Goal: Task Accomplishment & Management: Manage account settings

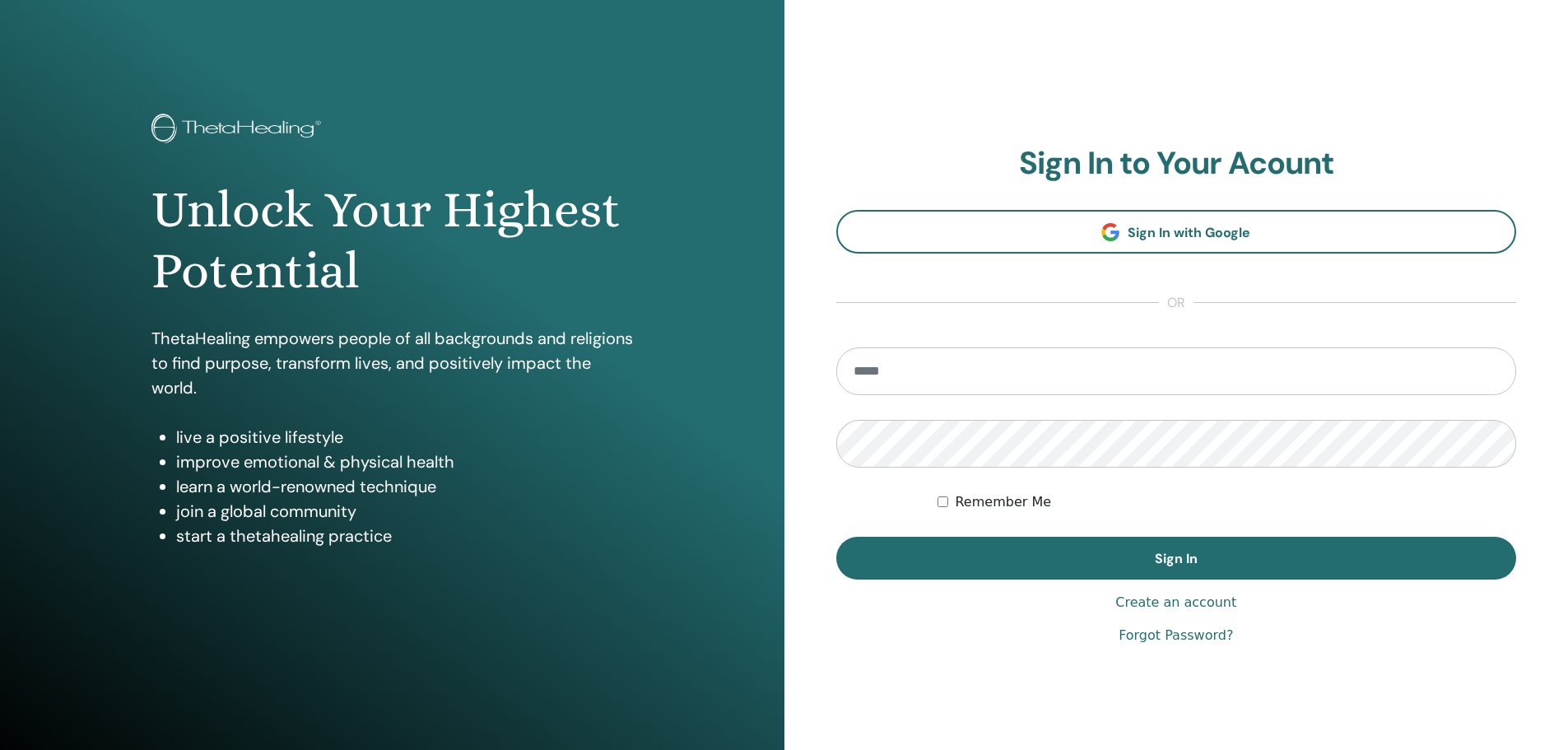
click at [898, 376] on input "email" at bounding box center [1176, 371] width 681 height 48
type input "**********"
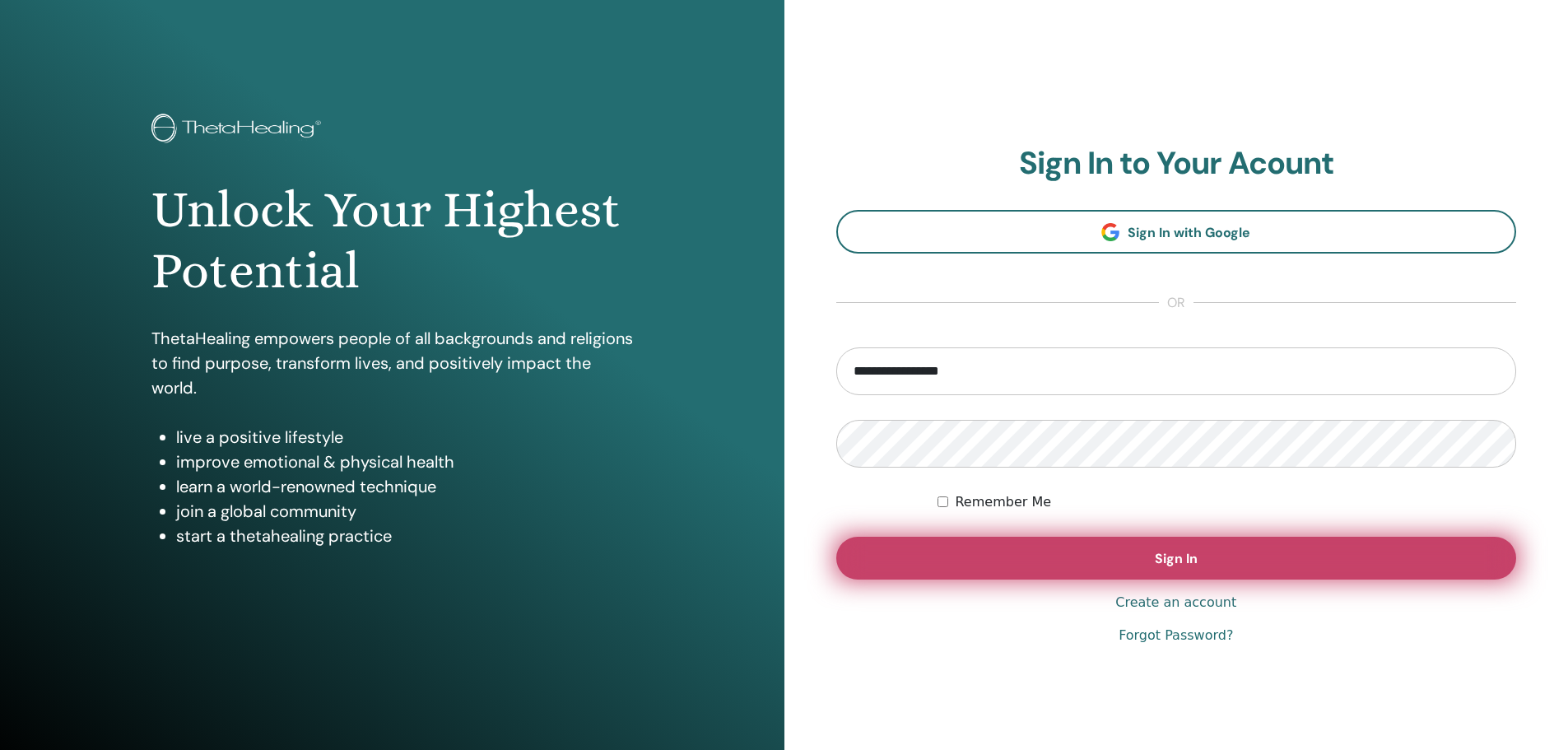
click at [1163, 560] on span "Sign In" at bounding box center [1176, 559] width 43 height 18
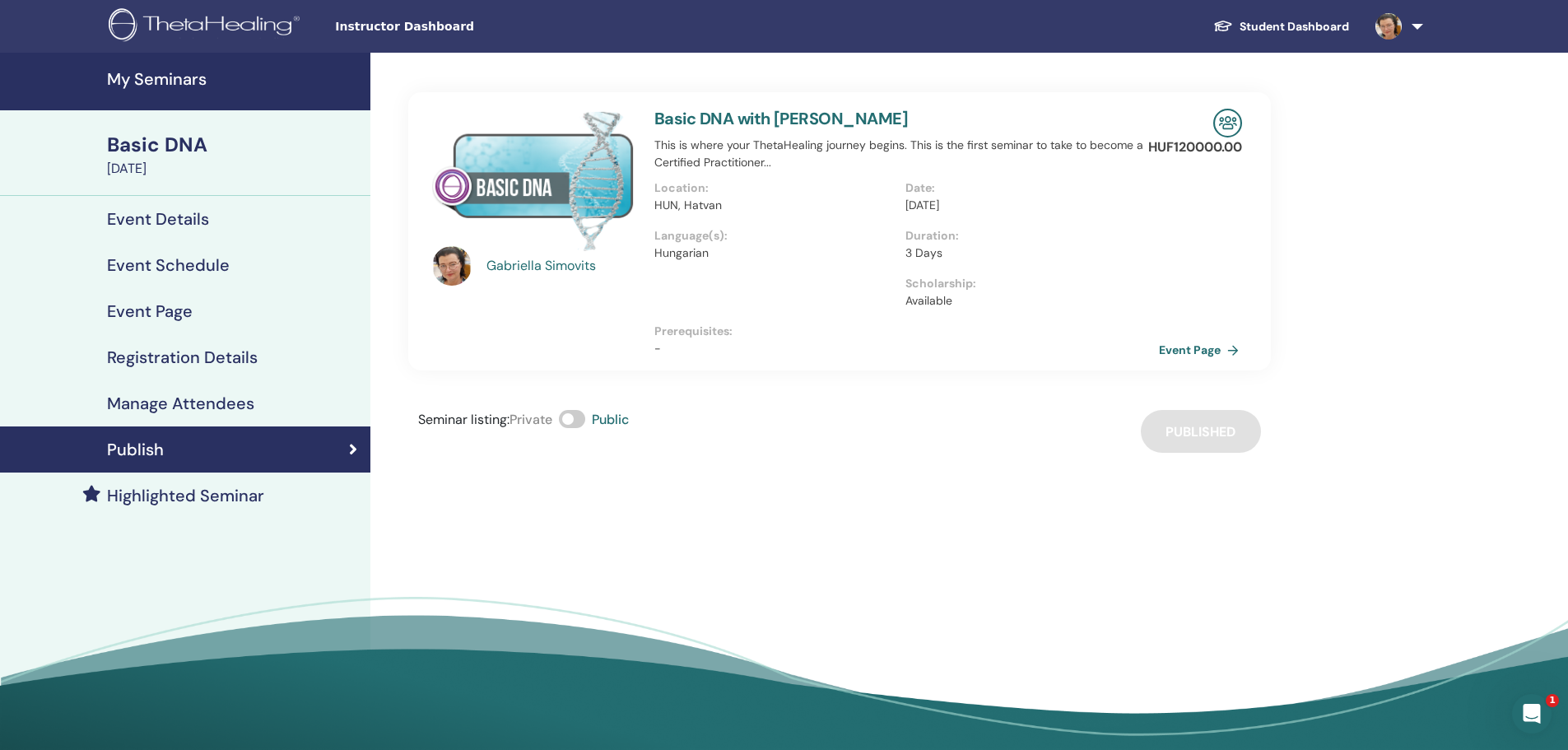
click at [1185, 350] on link "Event Page" at bounding box center [1203, 349] width 86 height 25
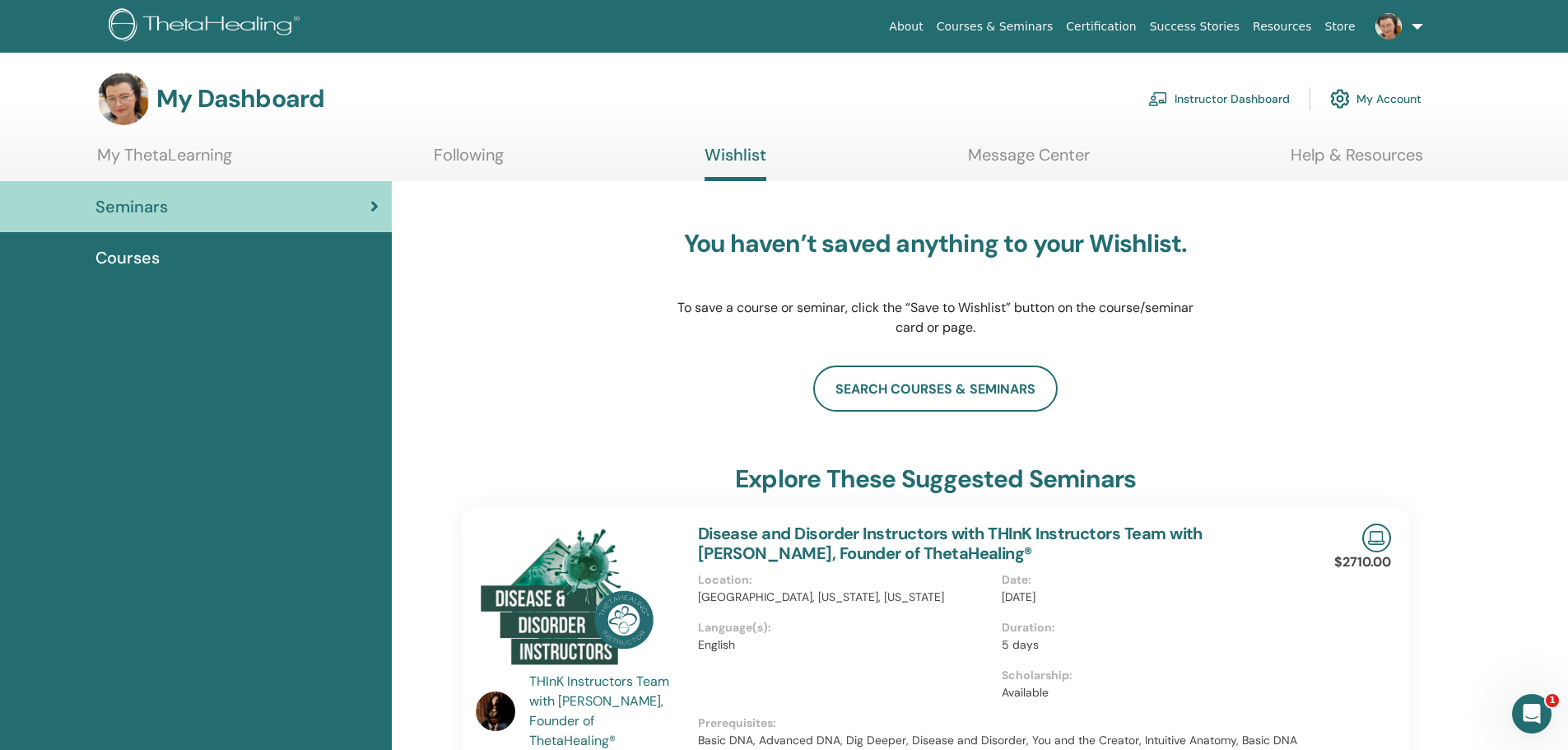
click at [1235, 99] on link "Instructor Dashboard" at bounding box center [1218, 99] width 142 height 36
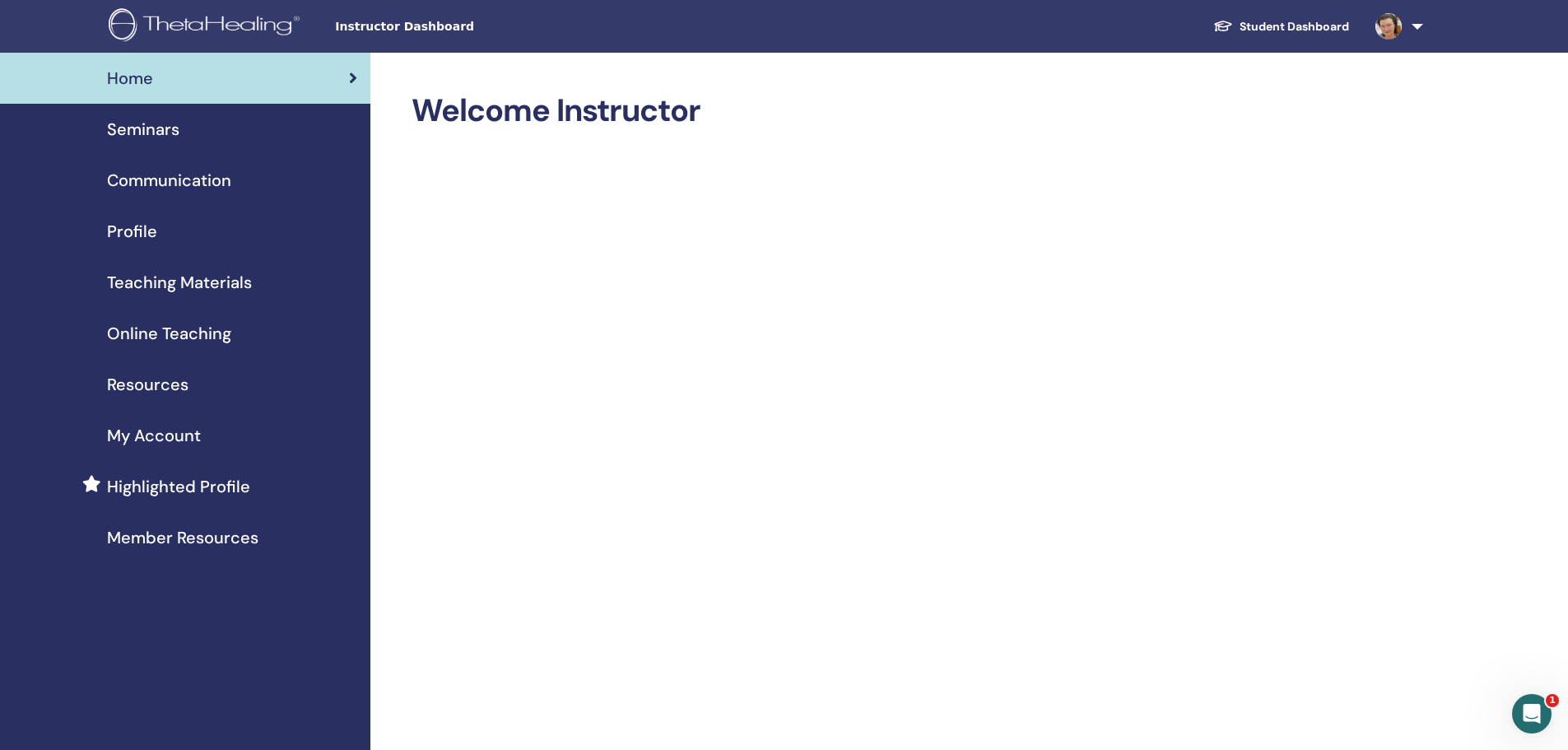
click at [166, 536] on span "Member Resources" at bounding box center [183, 538] width 151 height 25
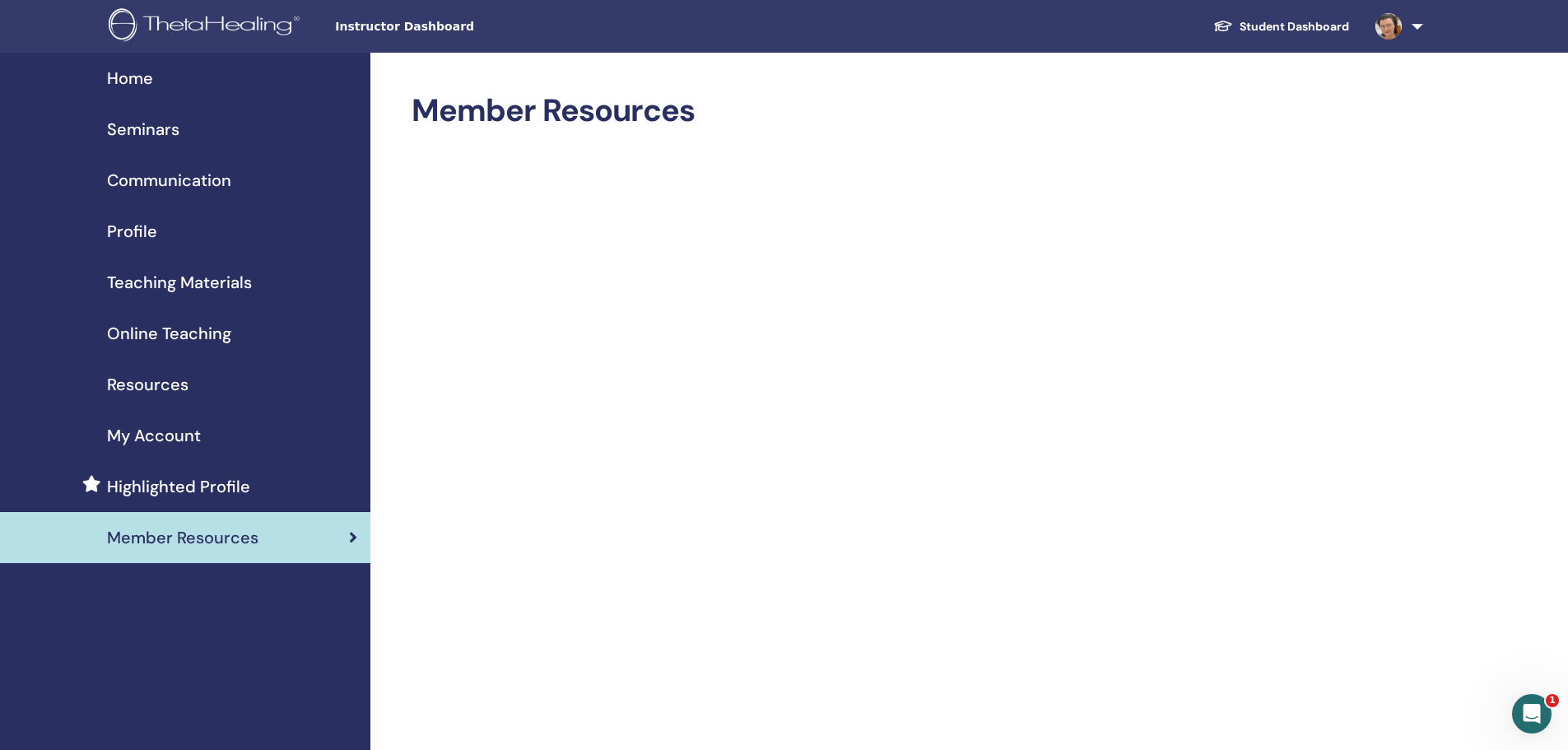
click at [133, 73] on span "Home" at bounding box center [130, 78] width 46 height 25
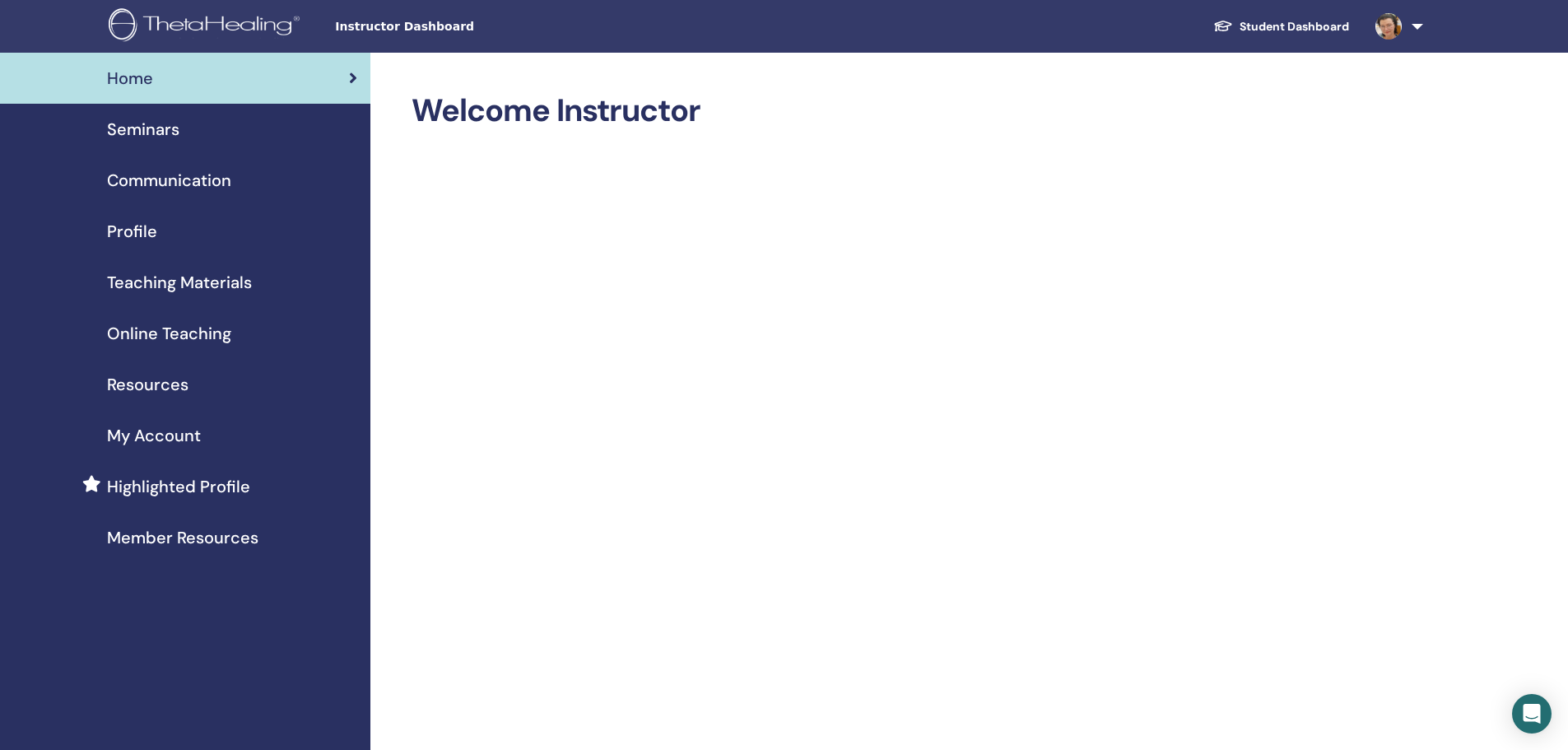
click at [133, 232] on span "Profile" at bounding box center [132, 232] width 50 height 25
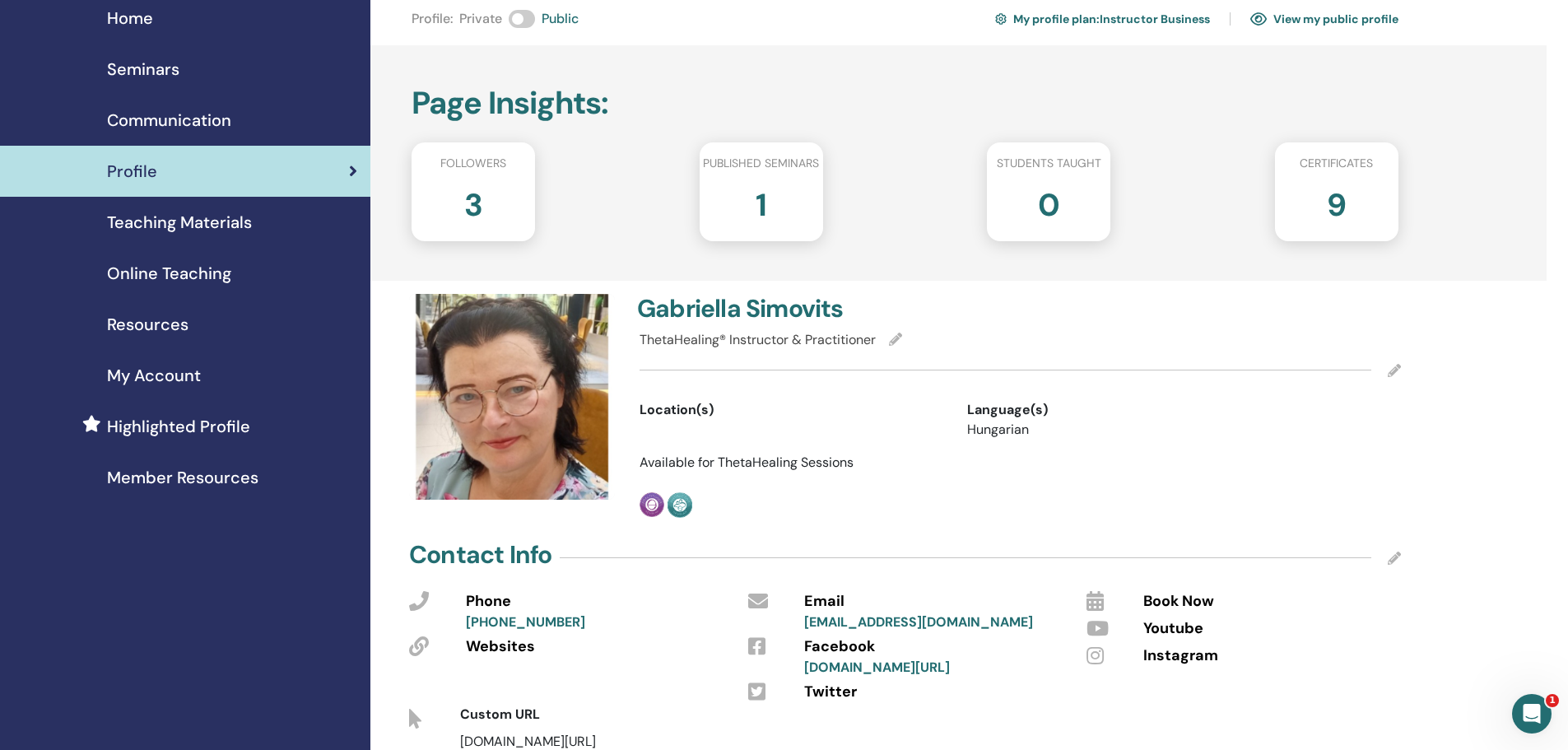
scroll to position [109, 0]
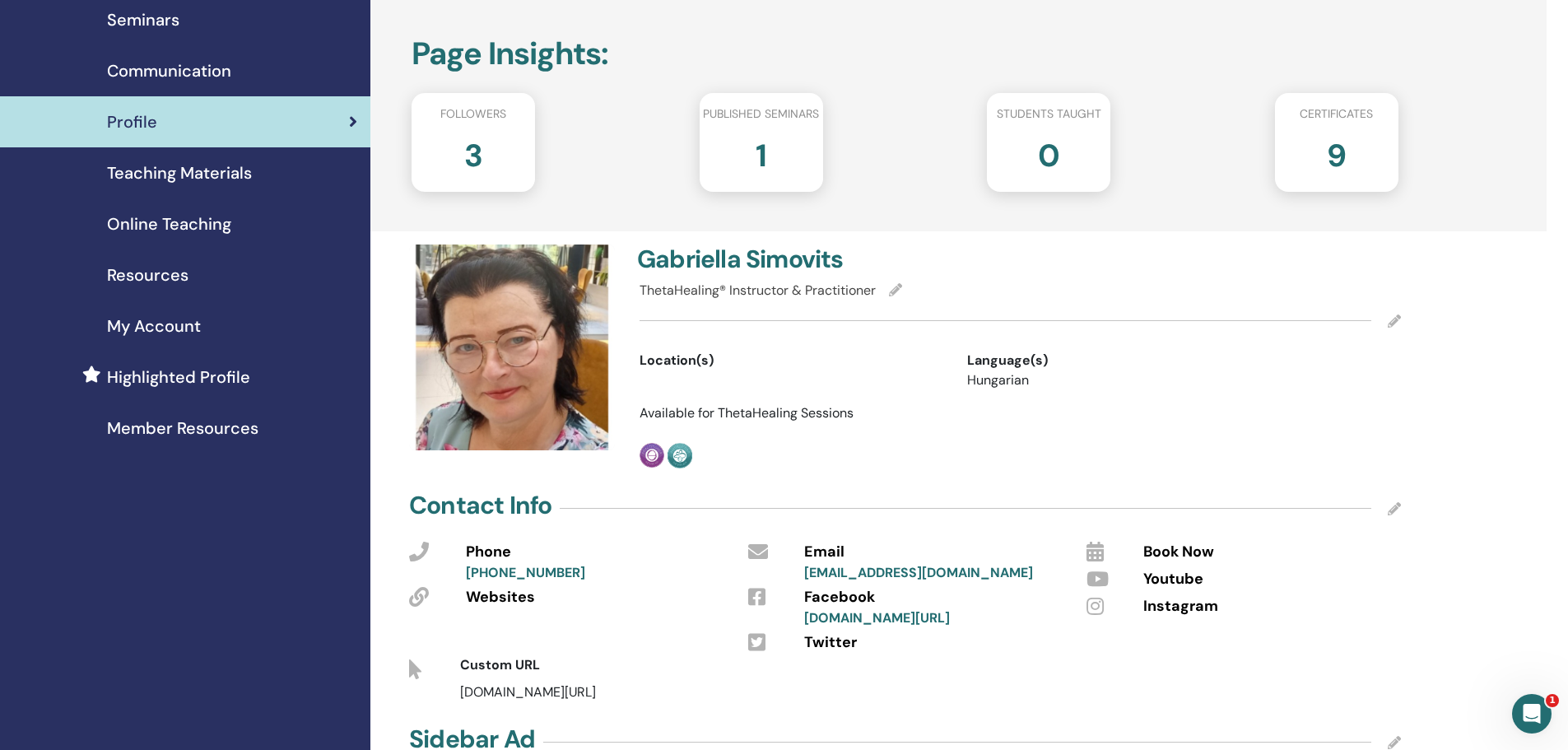
click at [202, 172] on span "Teaching Materials" at bounding box center [180, 173] width 145 height 25
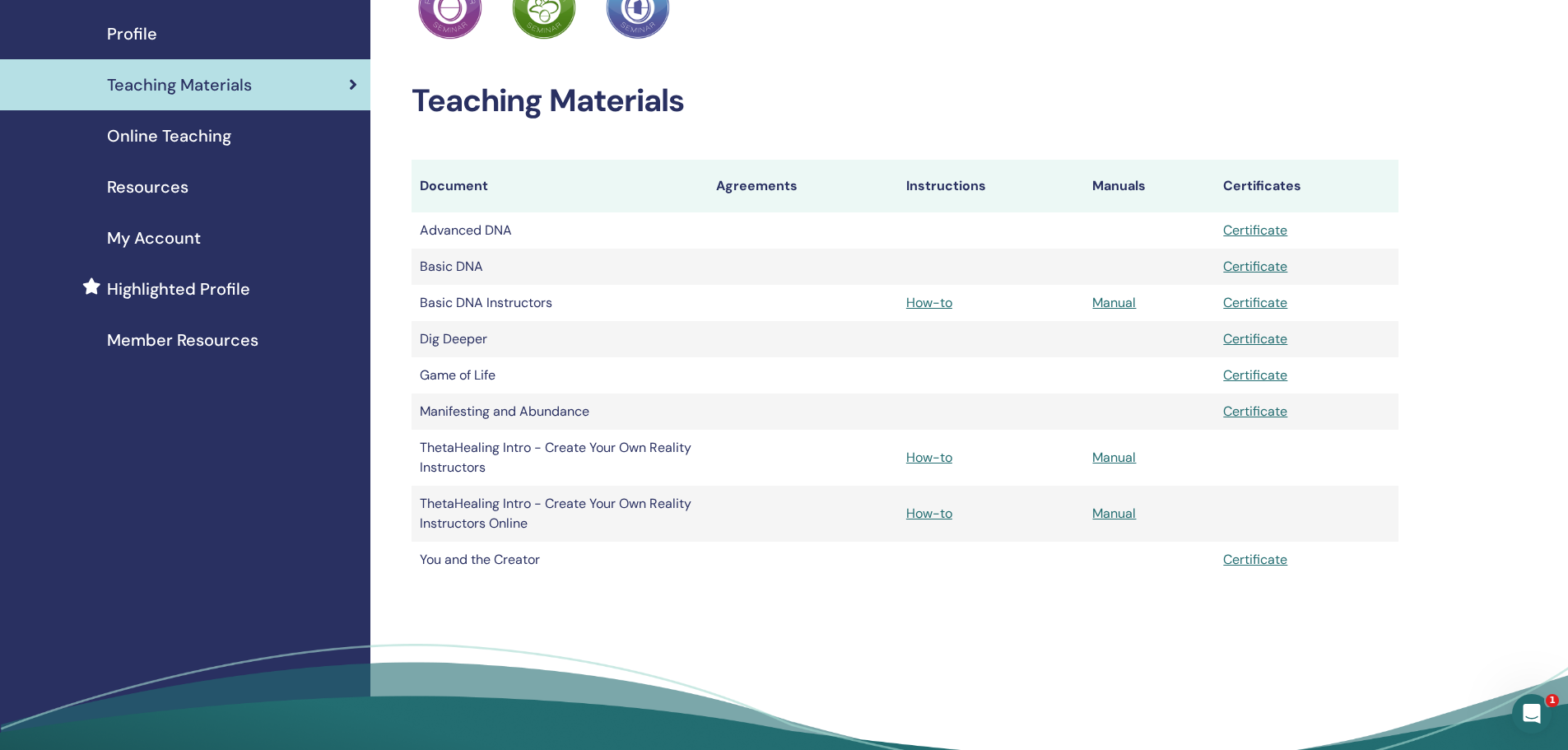
scroll to position [220, 0]
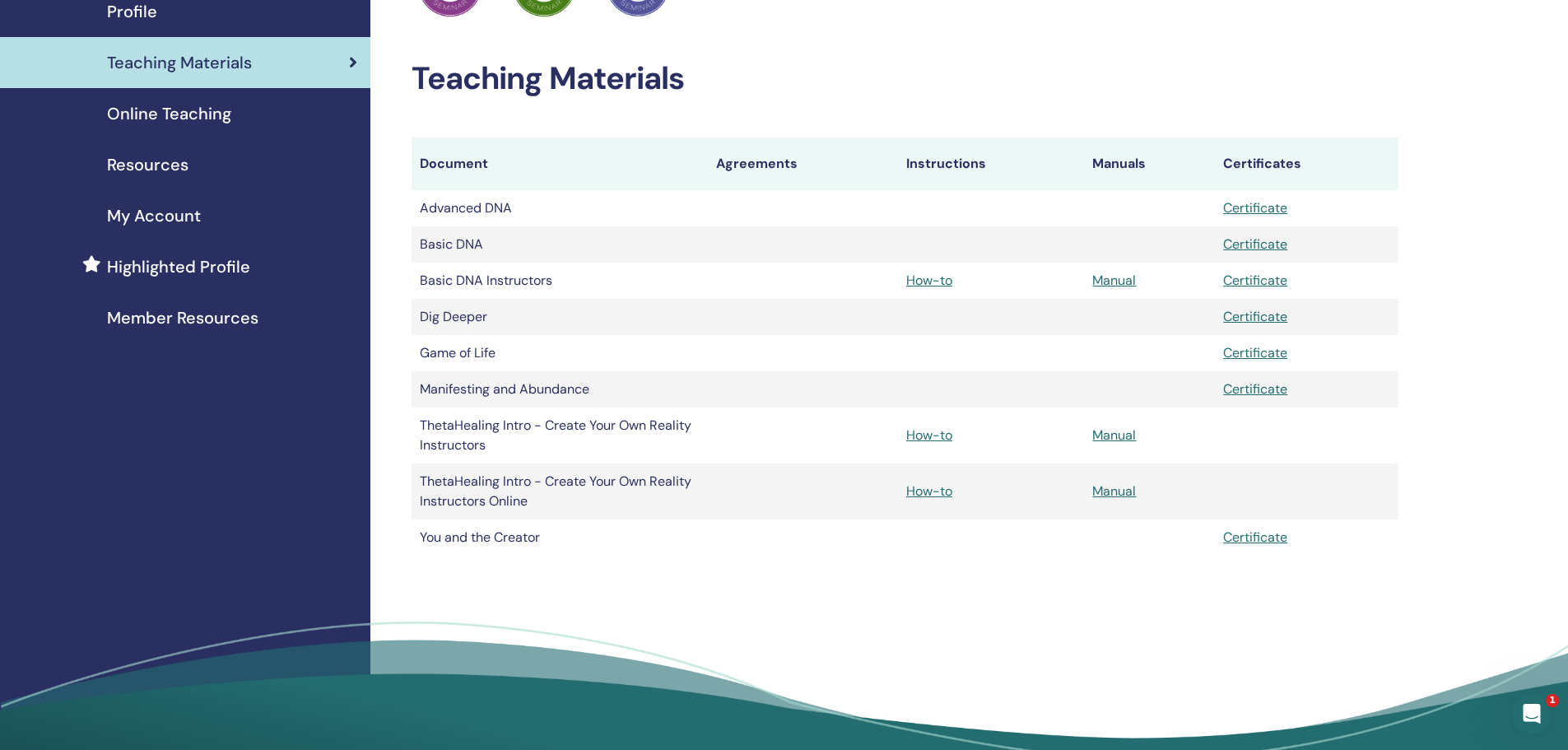
click at [153, 164] on span "Resources" at bounding box center [148, 165] width 82 height 25
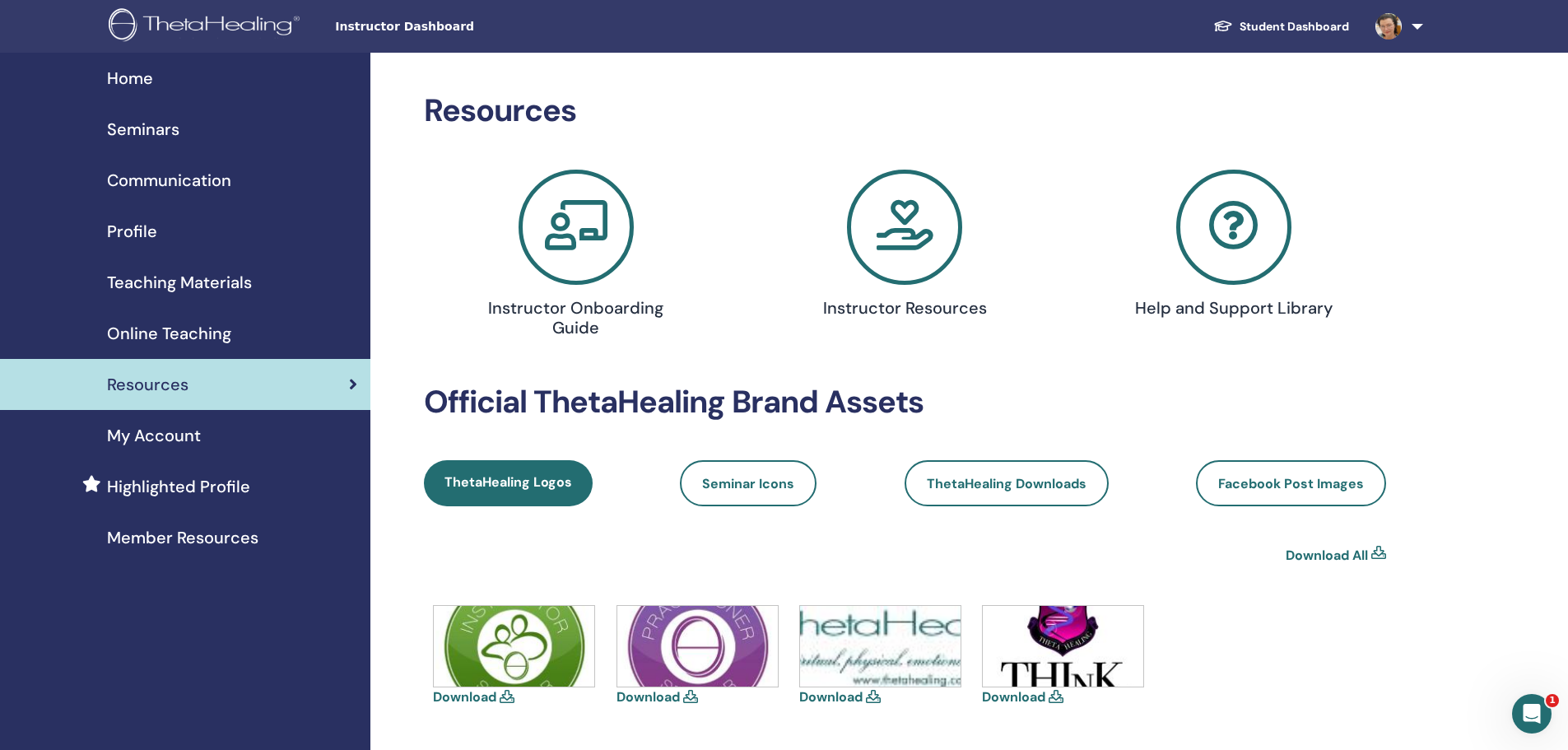
click at [164, 433] on span "My Account" at bounding box center [154, 436] width 94 height 25
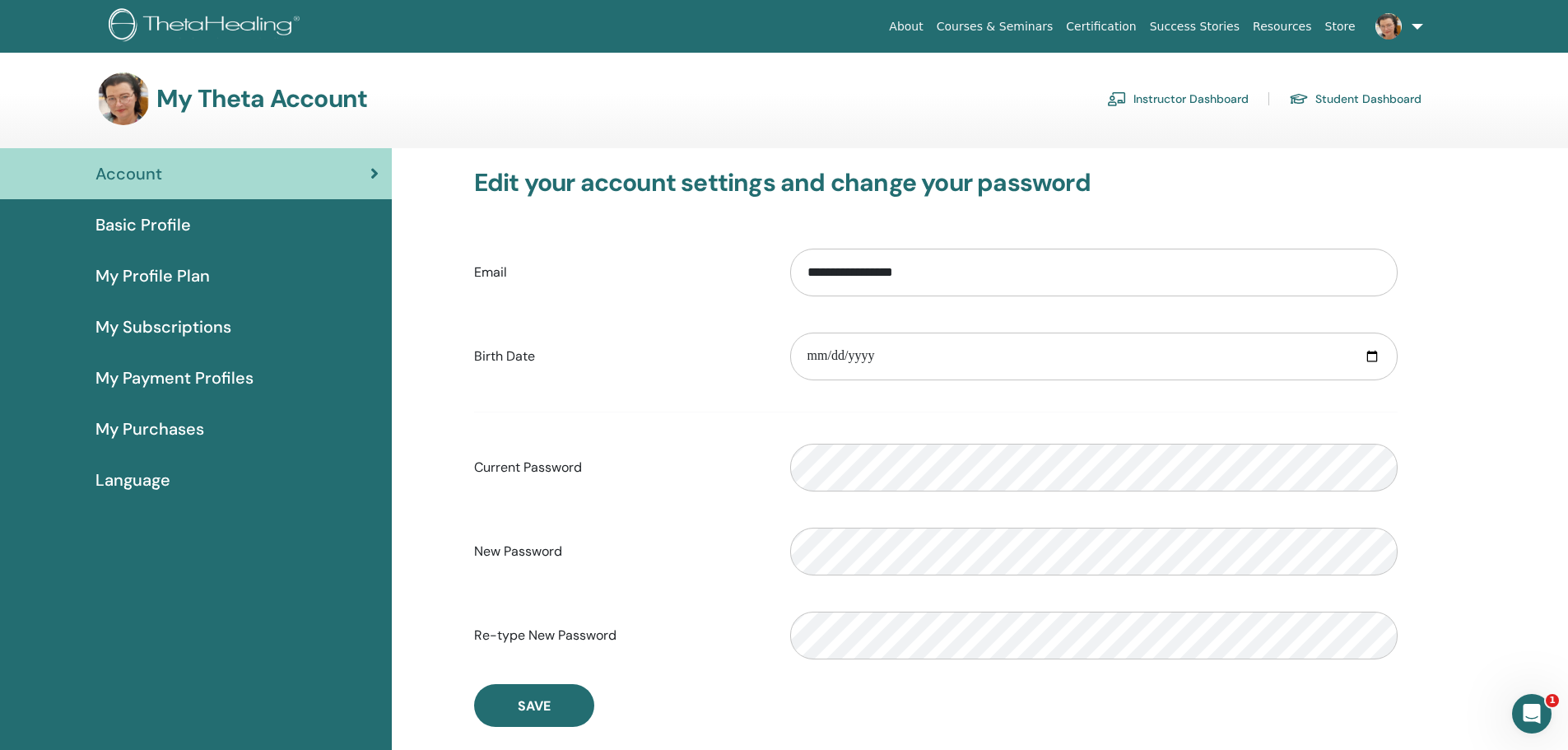
click at [1188, 95] on link "Instructor Dashboard" at bounding box center [1178, 99] width 142 height 26
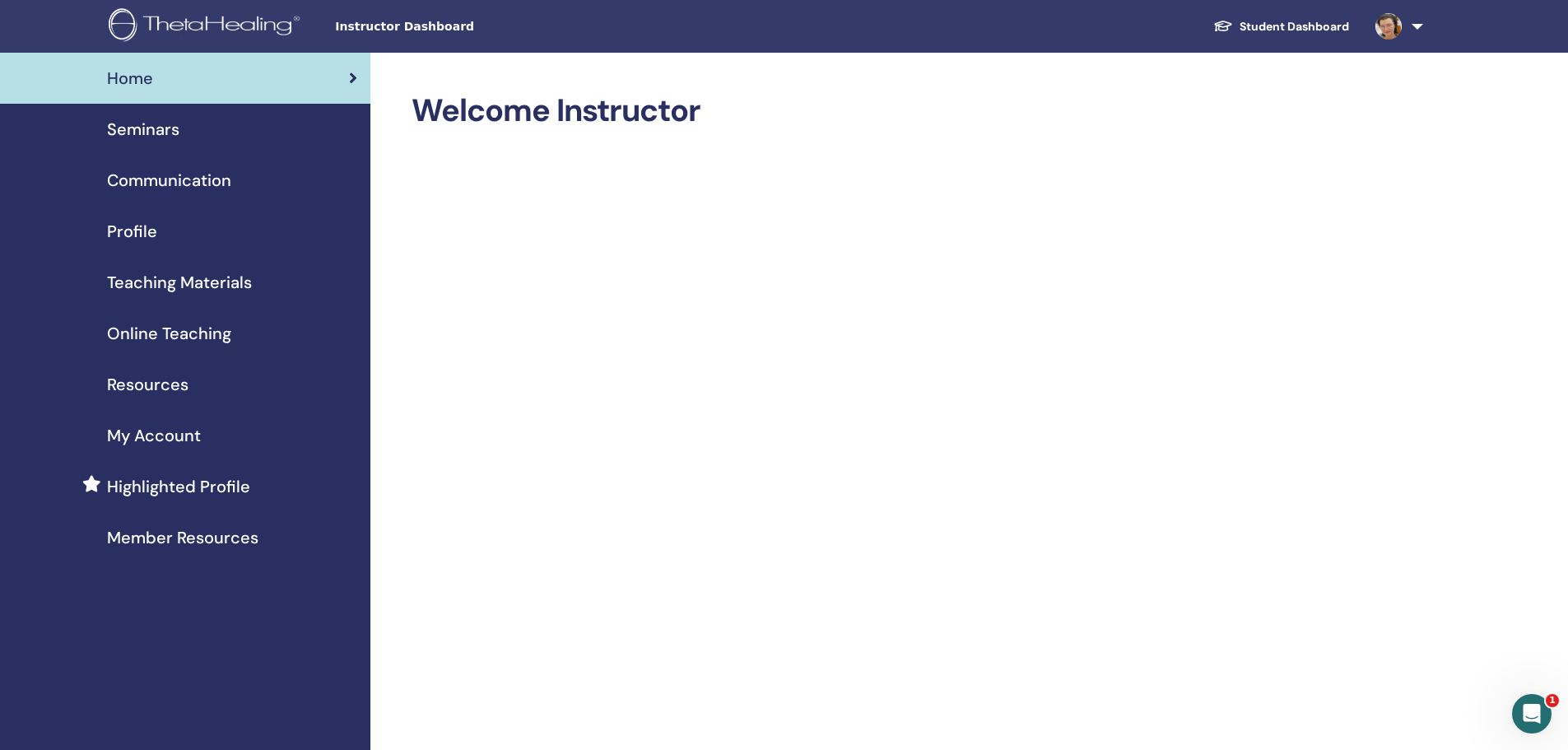
click at [139, 124] on span "Seminars" at bounding box center [144, 129] width 72 height 25
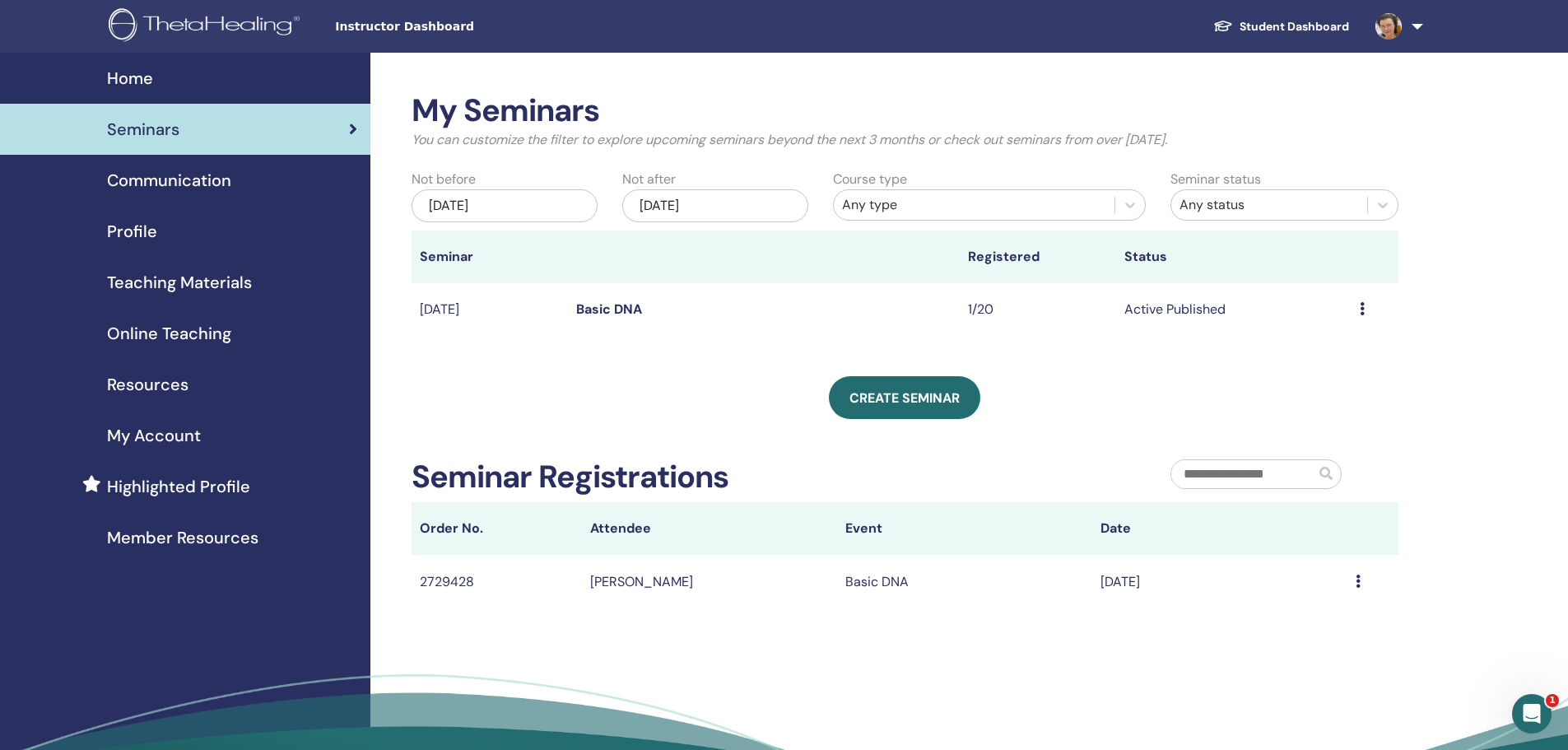
click at [1363, 306] on icon at bounding box center [1363, 308] width 5 height 13
click at [1421, 336] on div "My Seminars You can customize the filter to explore upcoming seminars beyond th…" at bounding box center [959, 445] width 1176 height 786
click at [607, 306] on link "Basic DNA" at bounding box center [609, 309] width 66 height 18
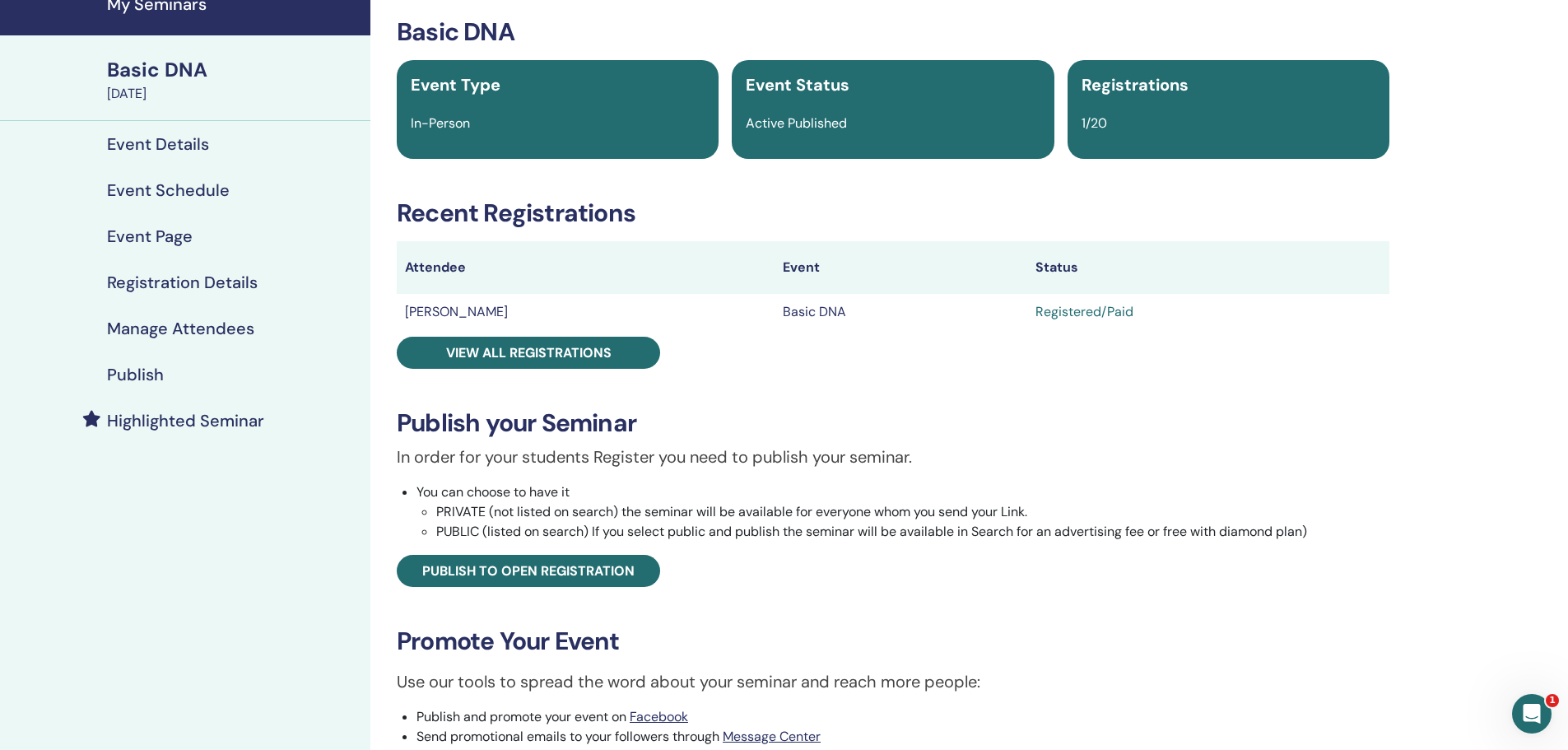
scroll to position [109, 0]
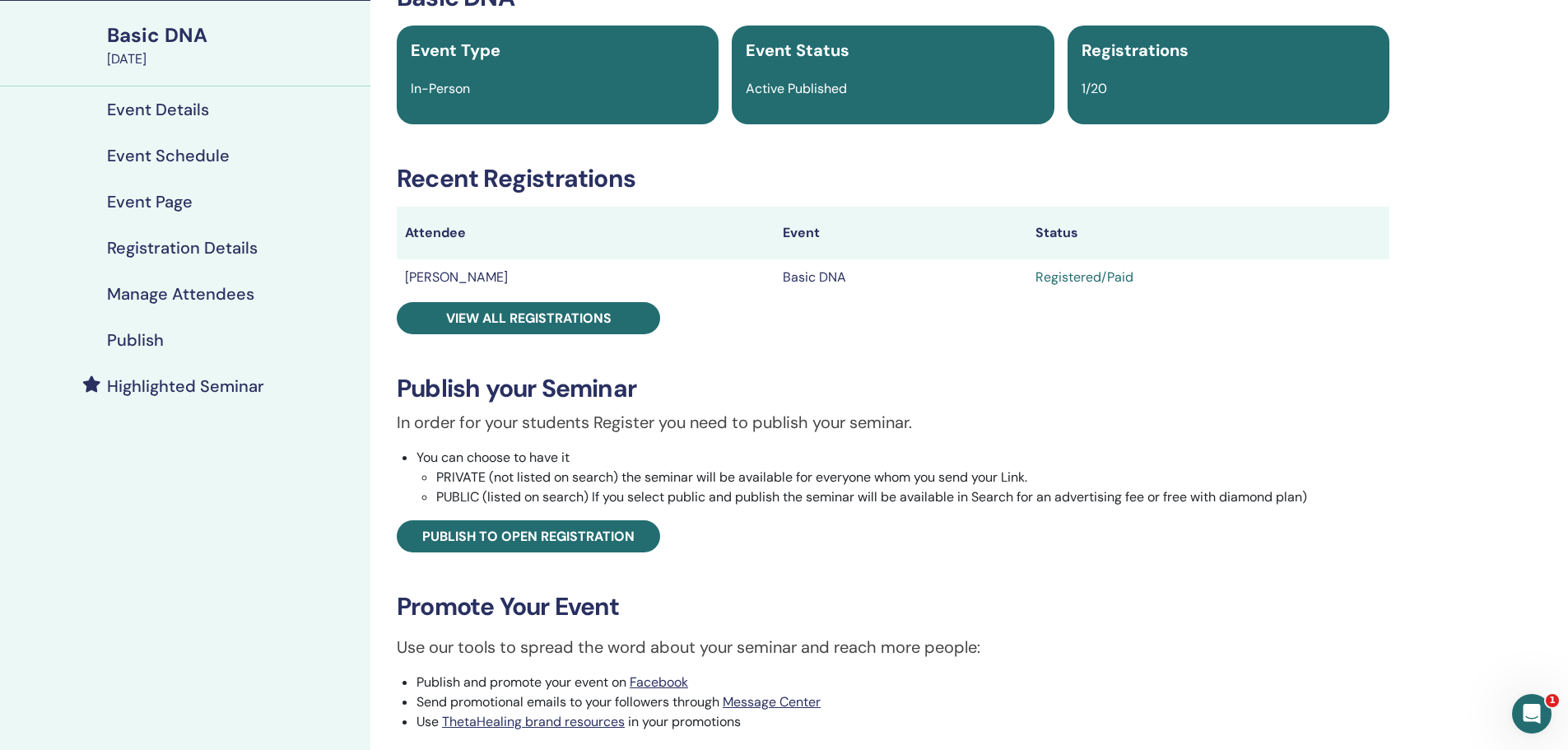
click at [1083, 276] on div "Registered/Paid" at bounding box center [1208, 277] width 346 height 19
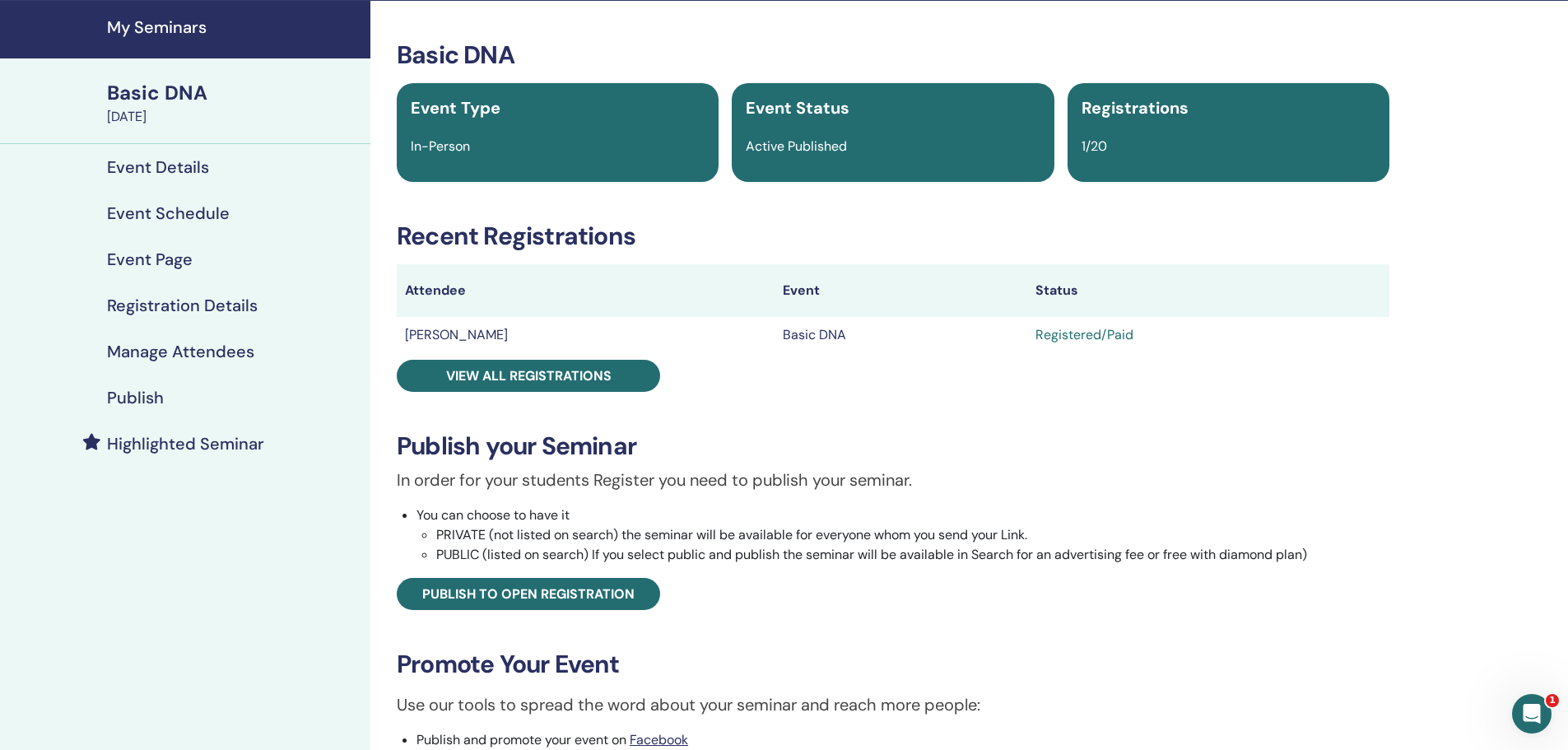
scroll to position [0, 0]
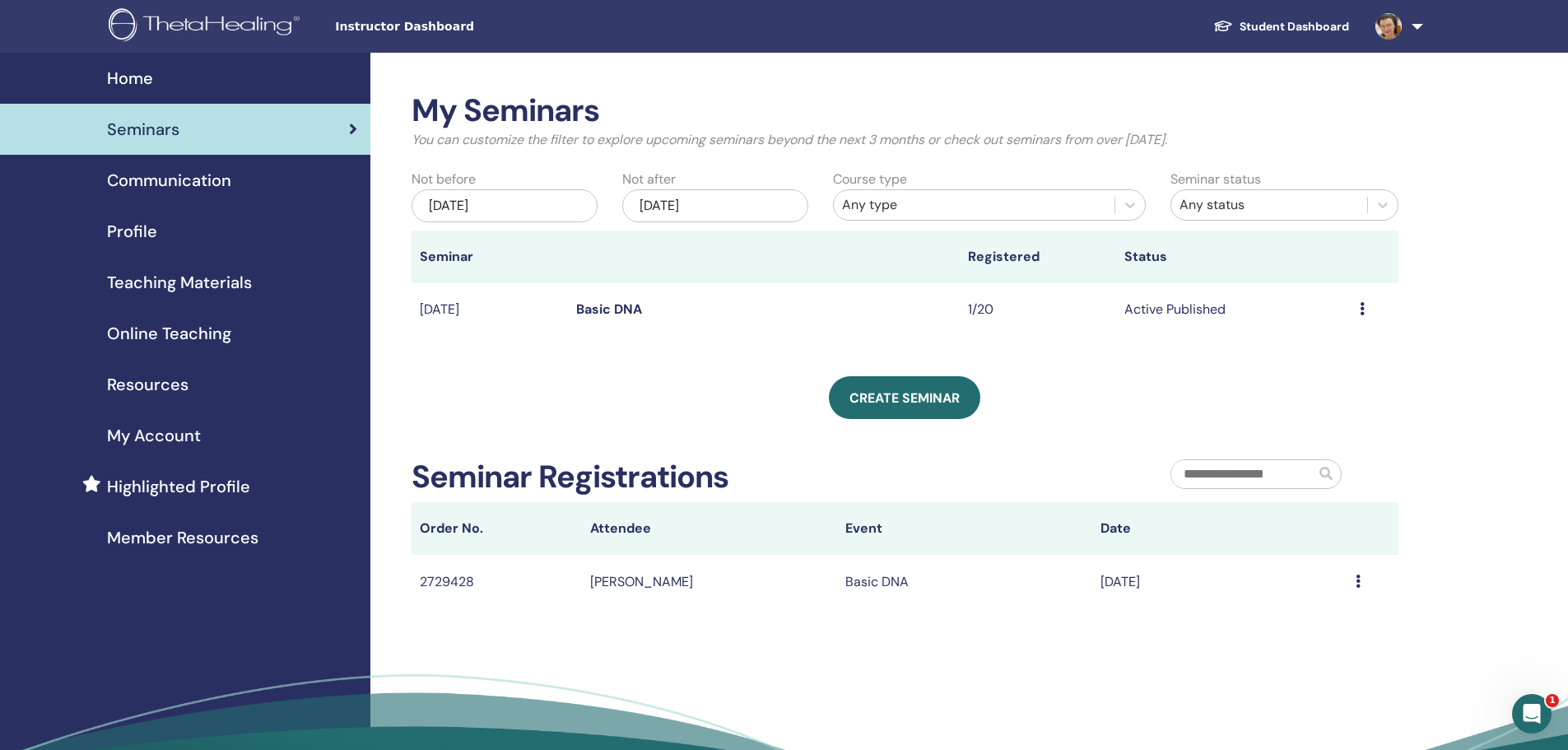
click at [1360, 309] on icon at bounding box center [1363, 308] width 5 height 13
click at [567, 368] on div "My Seminars You can customize the filter to explore upcoming seminars beyond th…" at bounding box center [905, 350] width 987 height 516
click at [1354, 580] on td "Message" at bounding box center [1373, 581] width 51 height 54
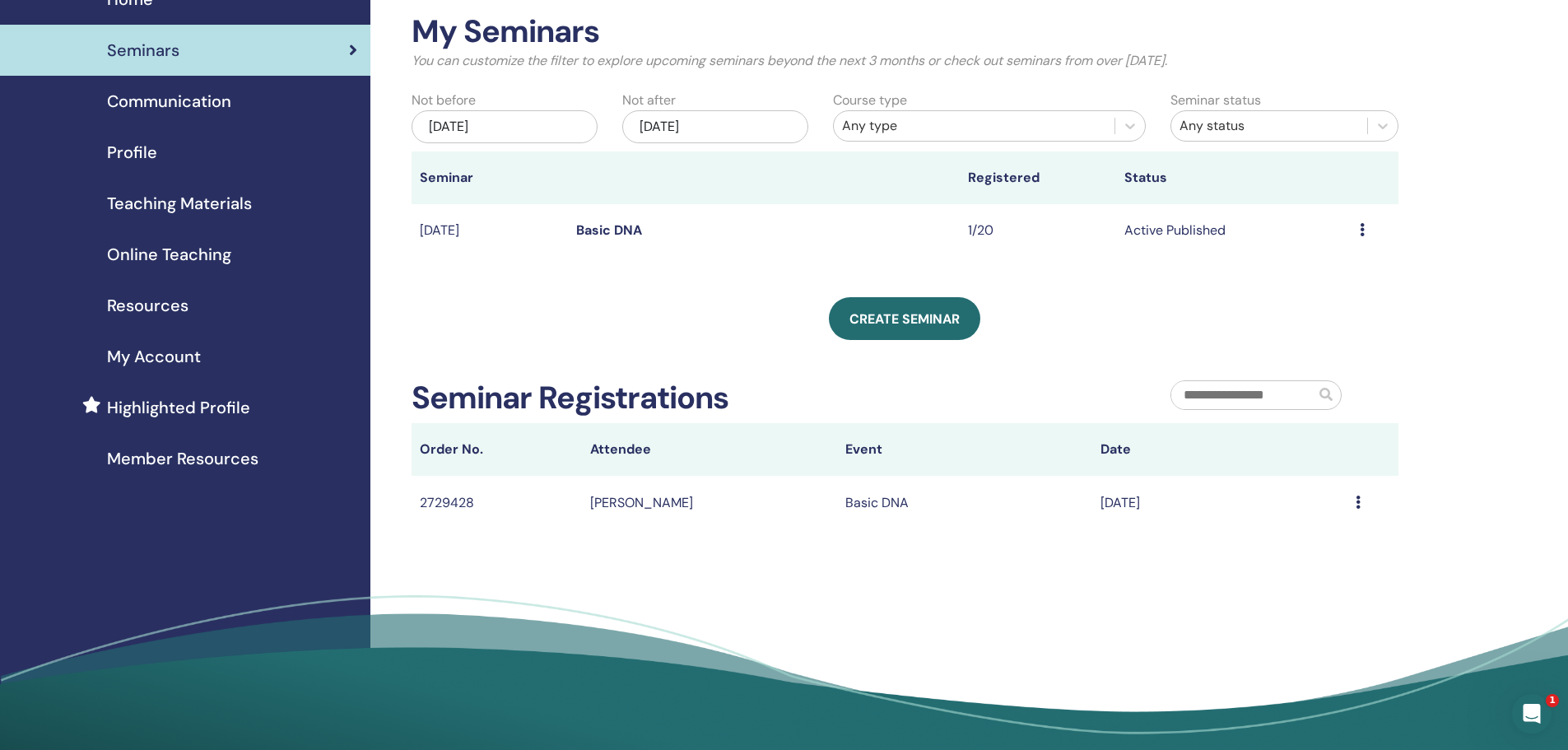
scroll to position [109, 0]
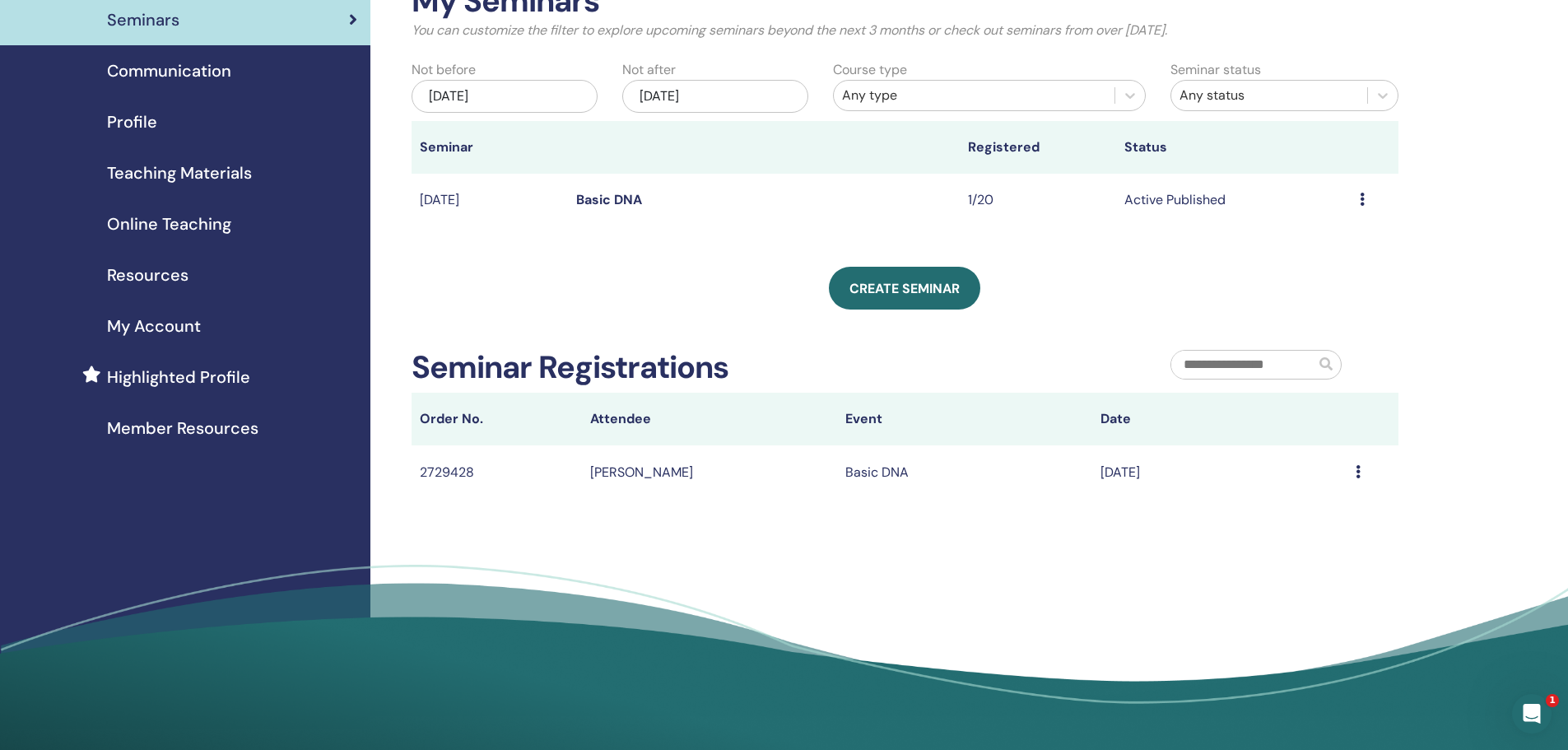
click at [1357, 469] on icon at bounding box center [1358, 471] width 5 height 13
click at [593, 511] on div "My Seminars You can customize the filter to explore upcoming seminars beyond th…" at bounding box center [959, 335] width 1176 height 786
click at [576, 372] on h2 "Seminar Registrations" at bounding box center [571, 367] width 317 height 38
click at [614, 475] on td "Árpád Kovács" at bounding box center [710, 472] width 255 height 54
click at [450, 474] on td "2729428" at bounding box center [497, 472] width 171 height 54
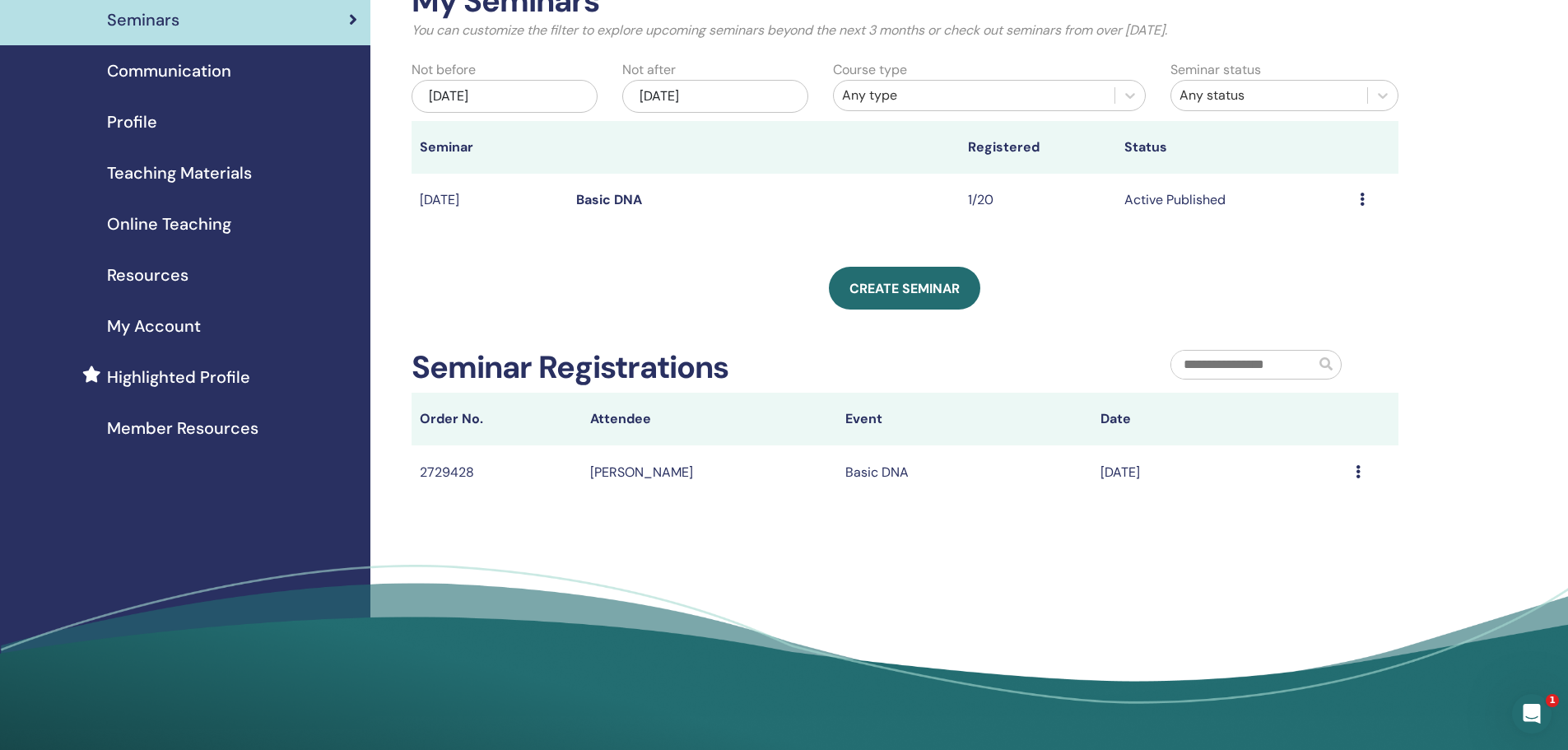
click at [884, 475] on td "Basic DNA" at bounding box center [965, 472] width 255 height 54
click at [1137, 475] on td "Sep/23, 2025" at bounding box center [1220, 472] width 255 height 54
click at [845, 526] on div "My Seminars You can customize the filter to explore upcoming seminars beyond th…" at bounding box center [959, 335] width 1176 height 786
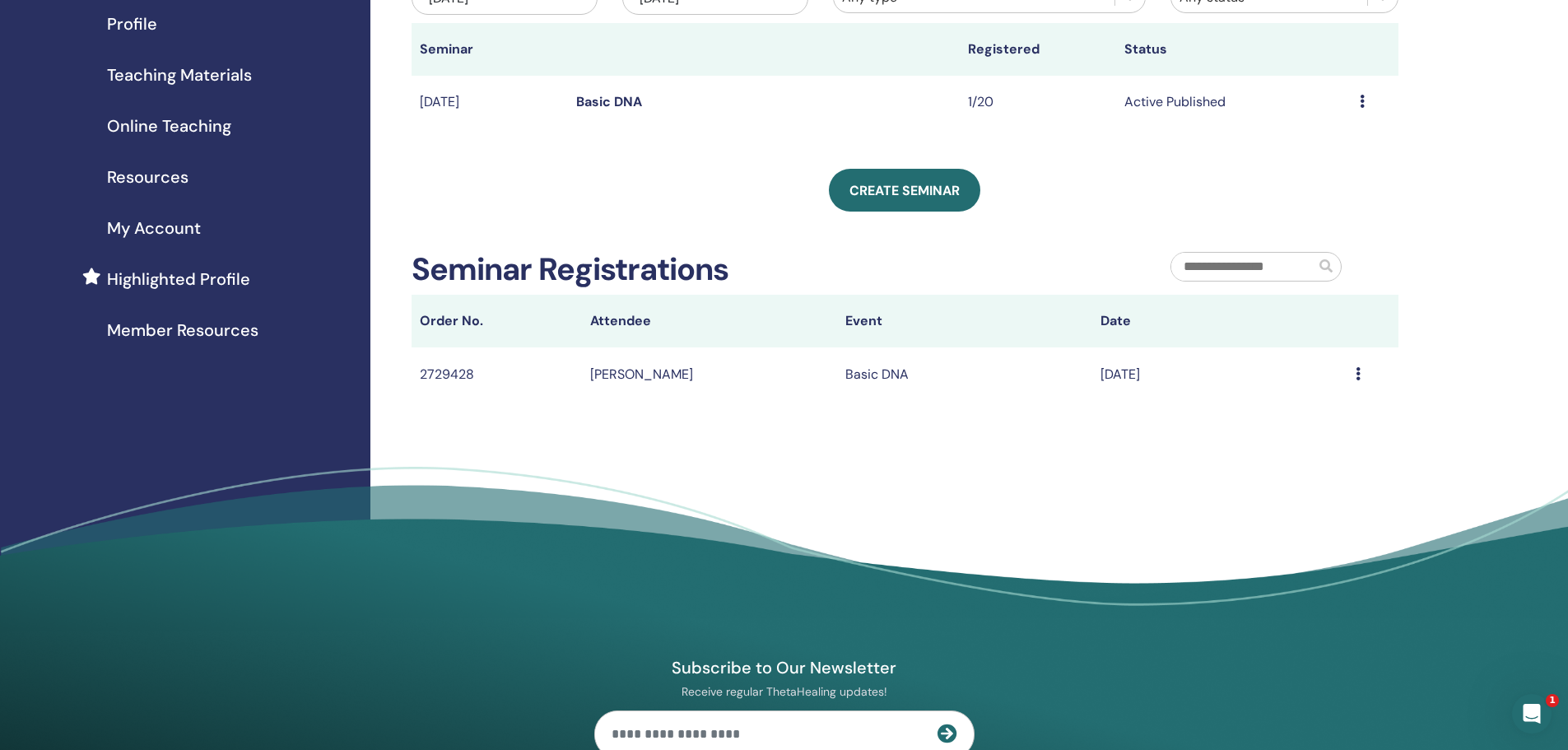
scroll to position [220, 0]
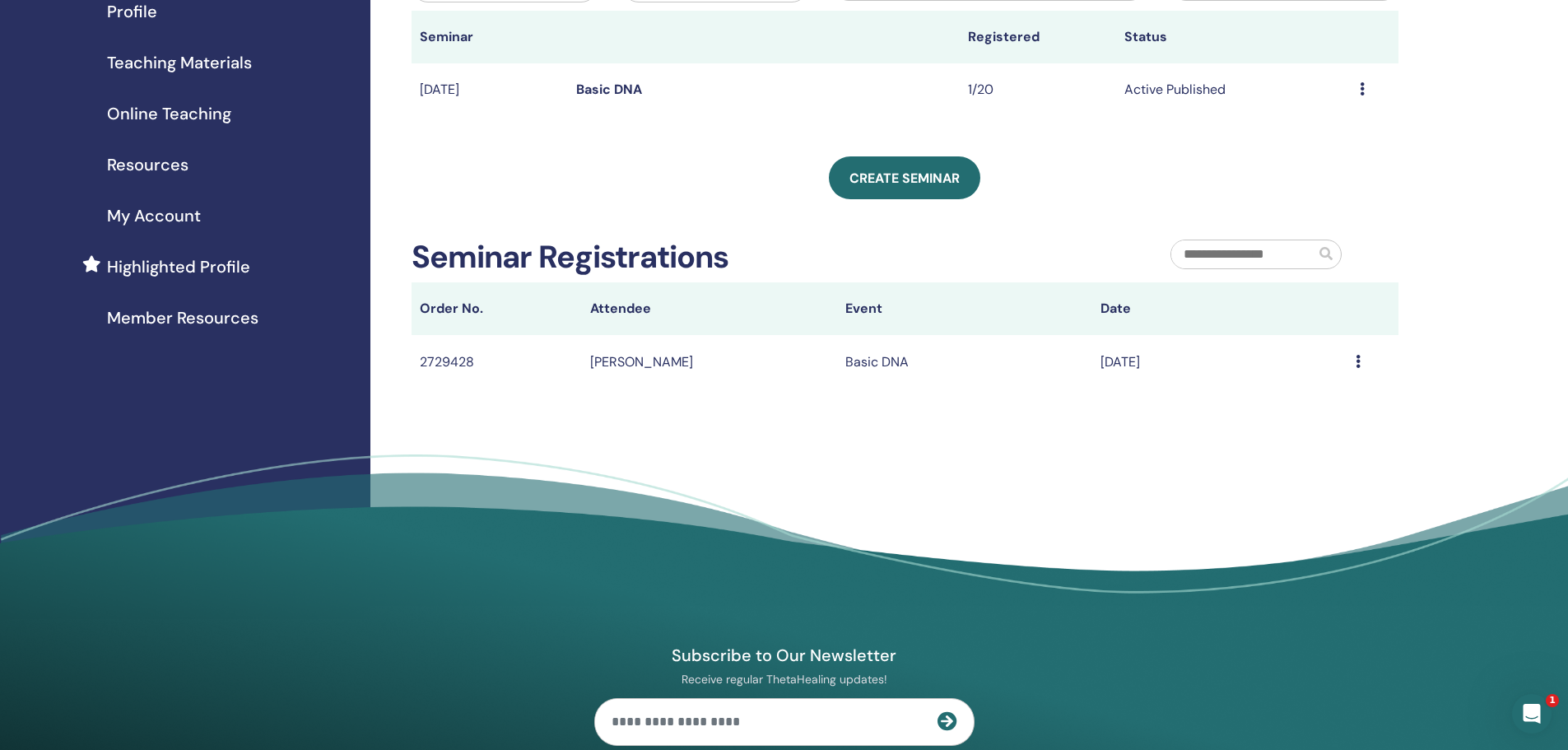
click at [1360, 361] on icon at bounding box center [1358, 361] width 5 height 13
click at [946, 432] on div "My Seminars You can customize the filter to explore upcoming seminars beyond th…" at bounding box center [959, 225] width 1176 height 786
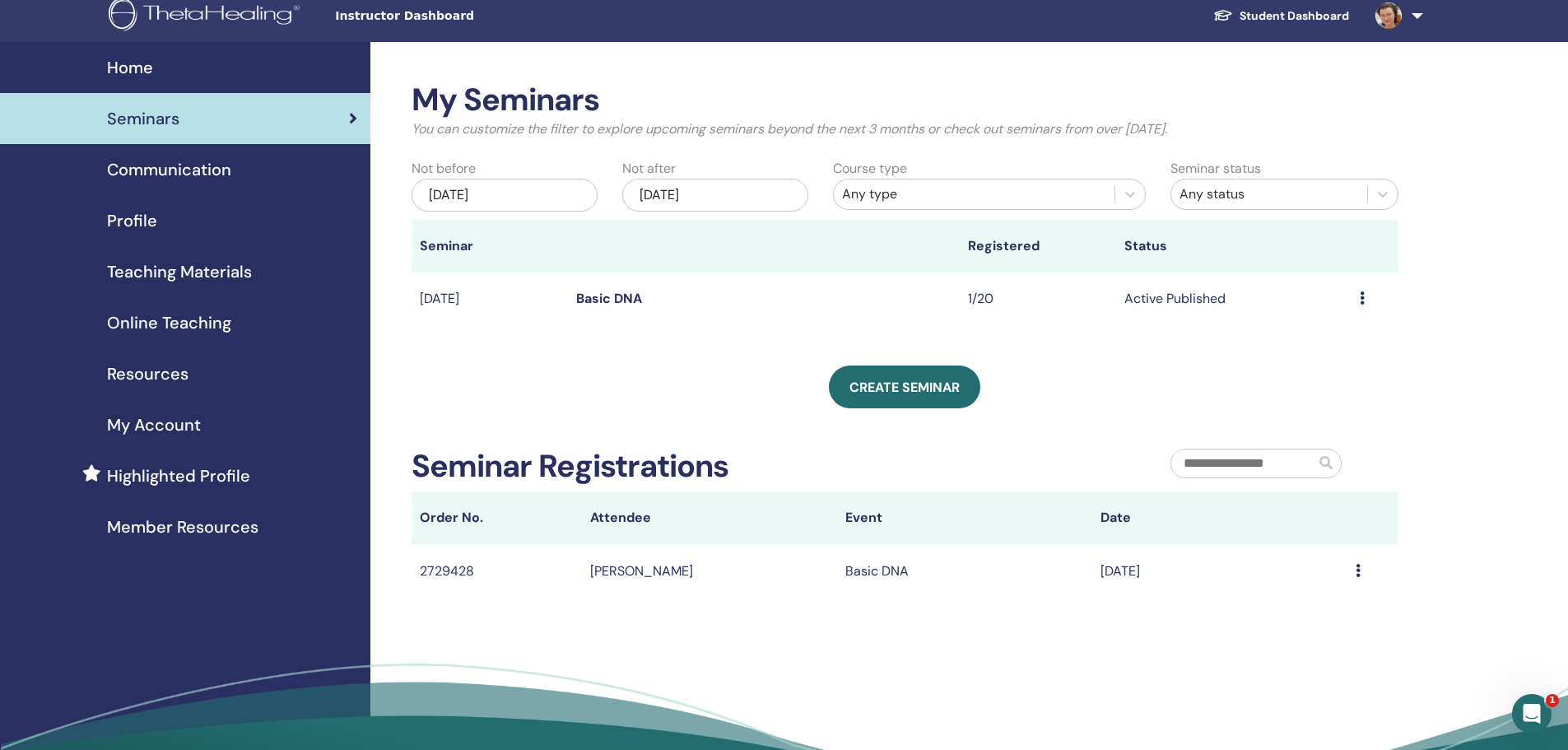
scroll to position [0, 0]
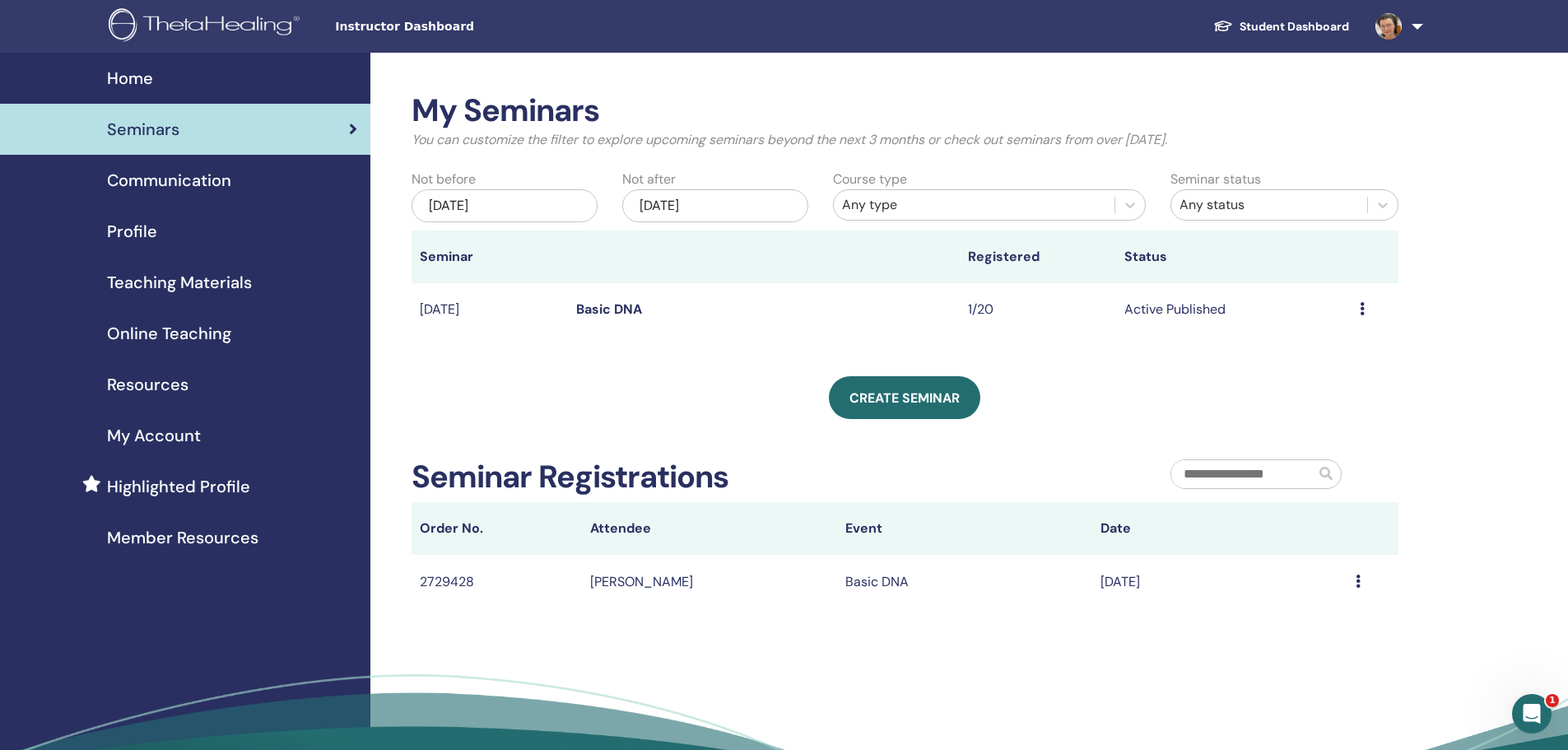
click at [448, 311] on td "Sep/26, 2025" at bounding box center [490, 310] width 157 height 54
click at [611, 311] on link "Basic DNA" at bounding box center [609, 309] width 66 height 18
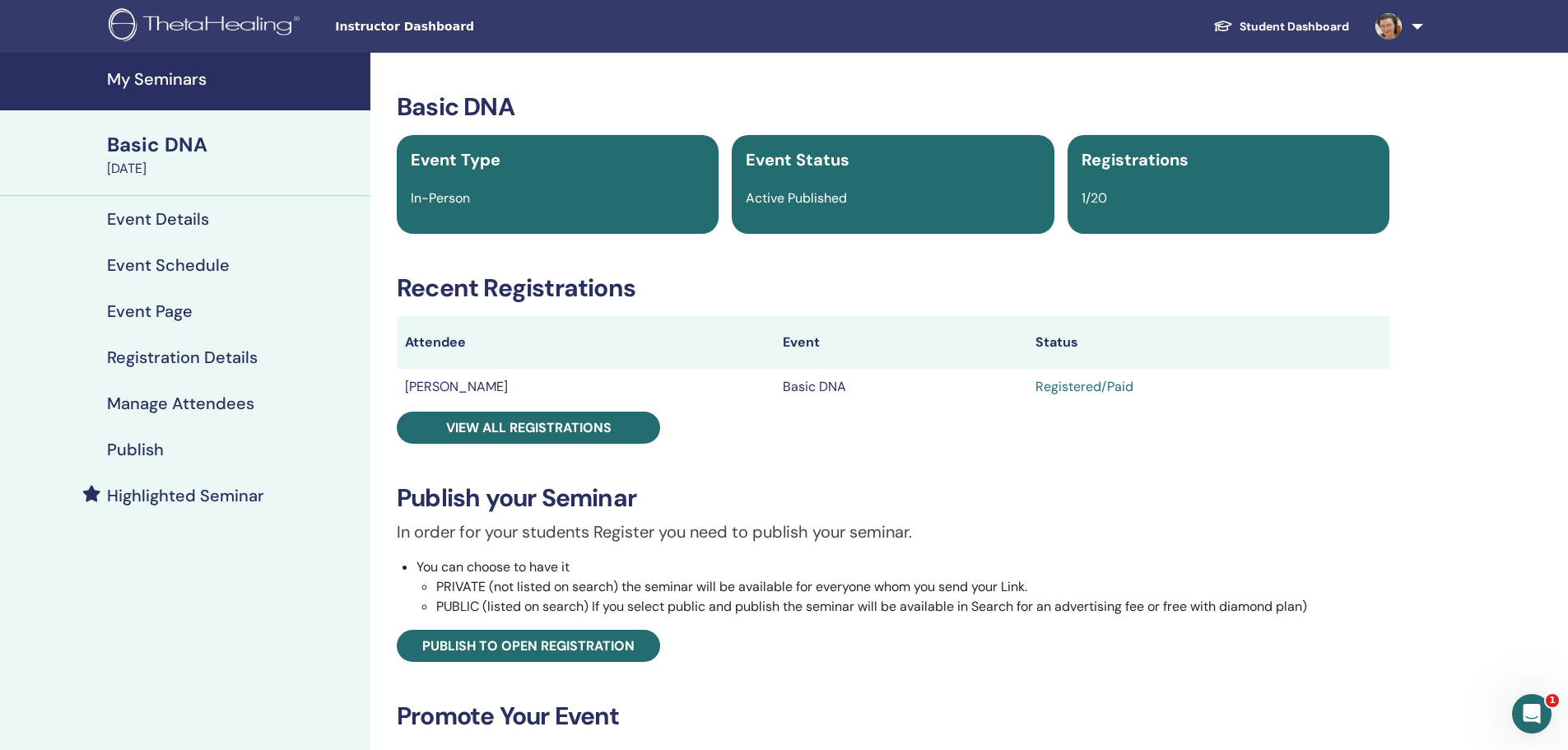
click at [1047, 387] on div "Registered/Paid" at bounding box center [1208, 386] width 346 height 19
click at [775, 383] on td "Basic DNA" at bounding box center [901, 386] width 253 height 36
click at [442, 386] on td "Árpád Kovács" at bounding box center [585, 386] width 378 height 36
click at [438, 343] on th "Attendee" at bounding box center [585, 342] width 378 height 53
drag, startPoint x: 752, startPoint y: 342, endPoint x: 698, endPoint y: 362, distance: 57.6
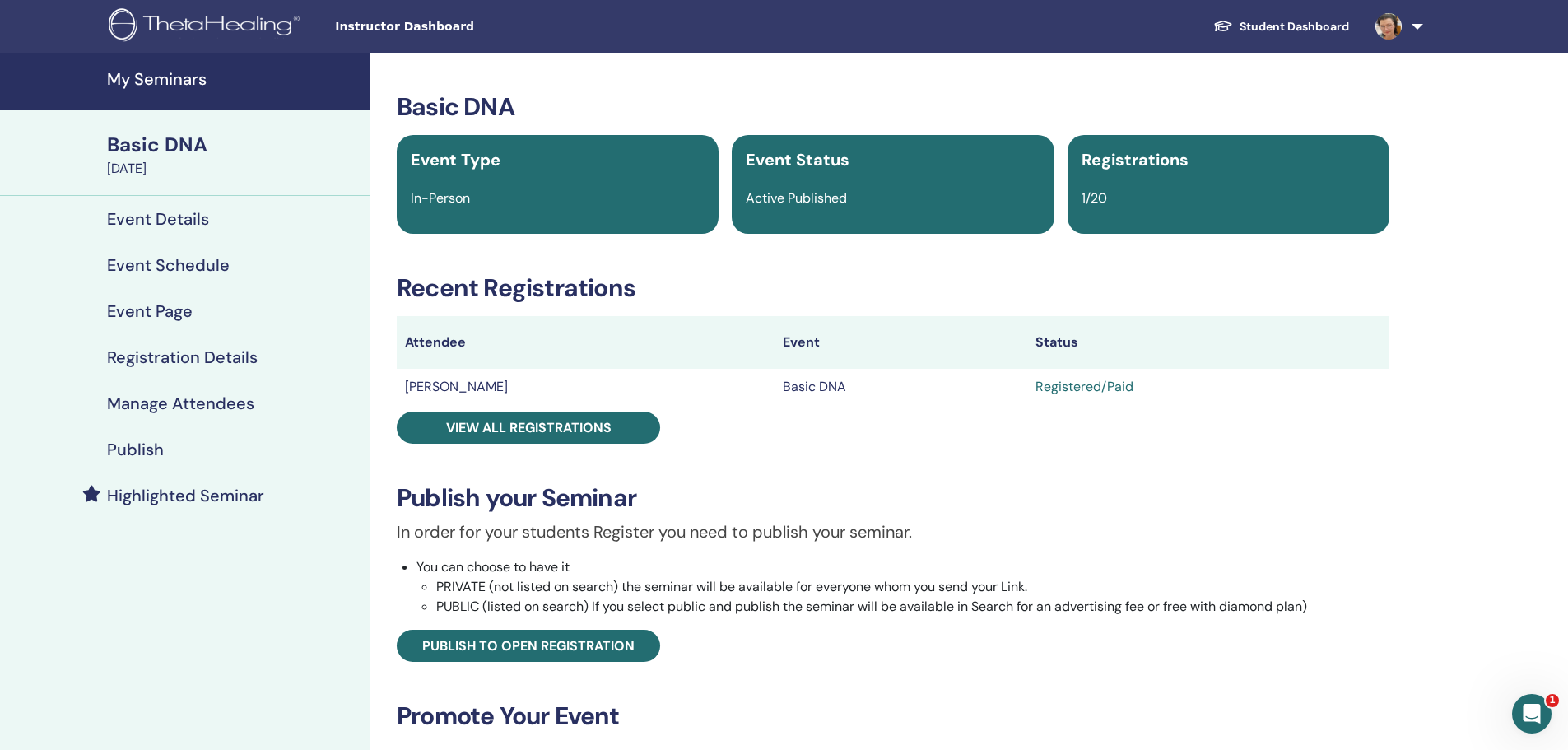
click at [775, 342] on th "Event" at bounding box center [901, 342] width 253 height 53
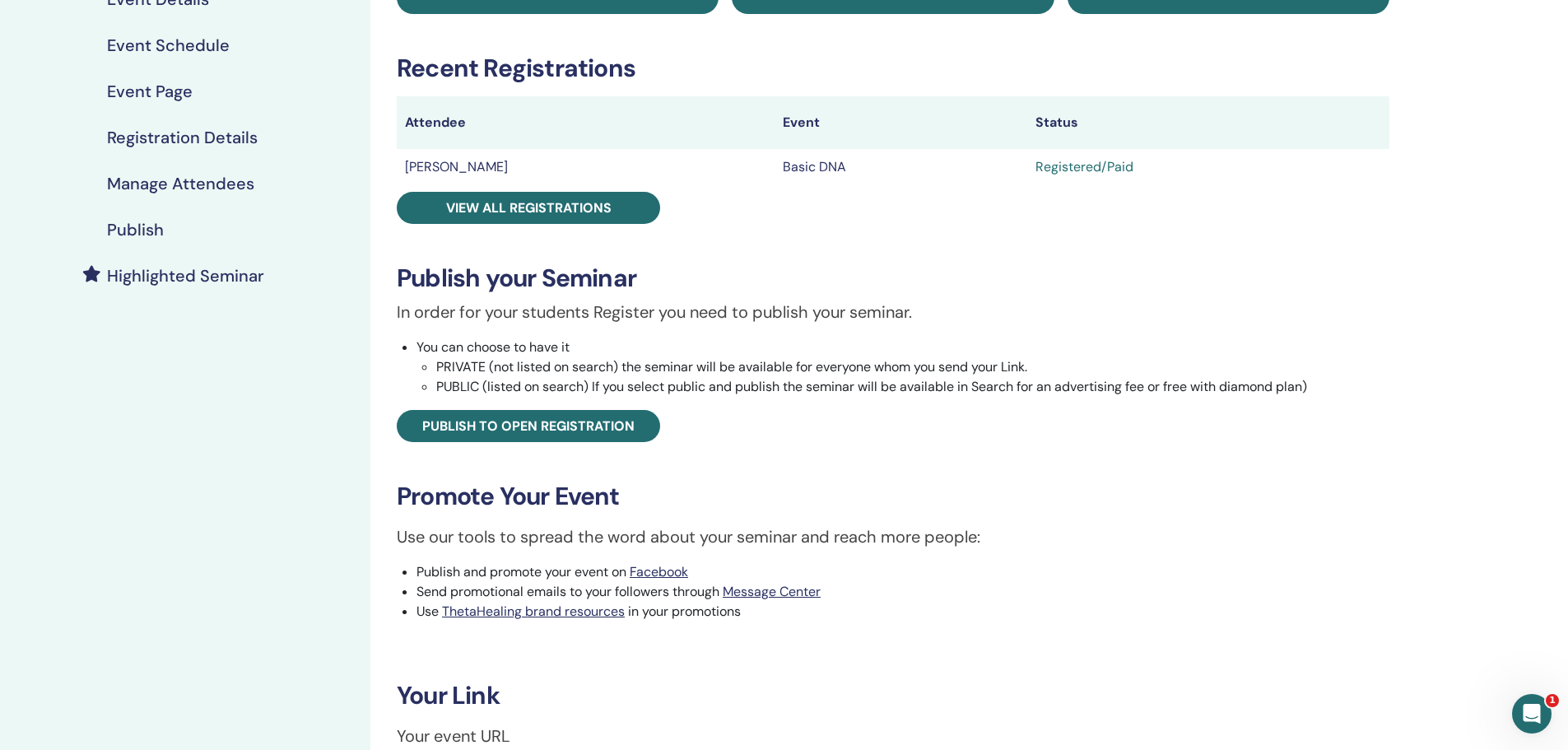
scroll to position [438, 0]
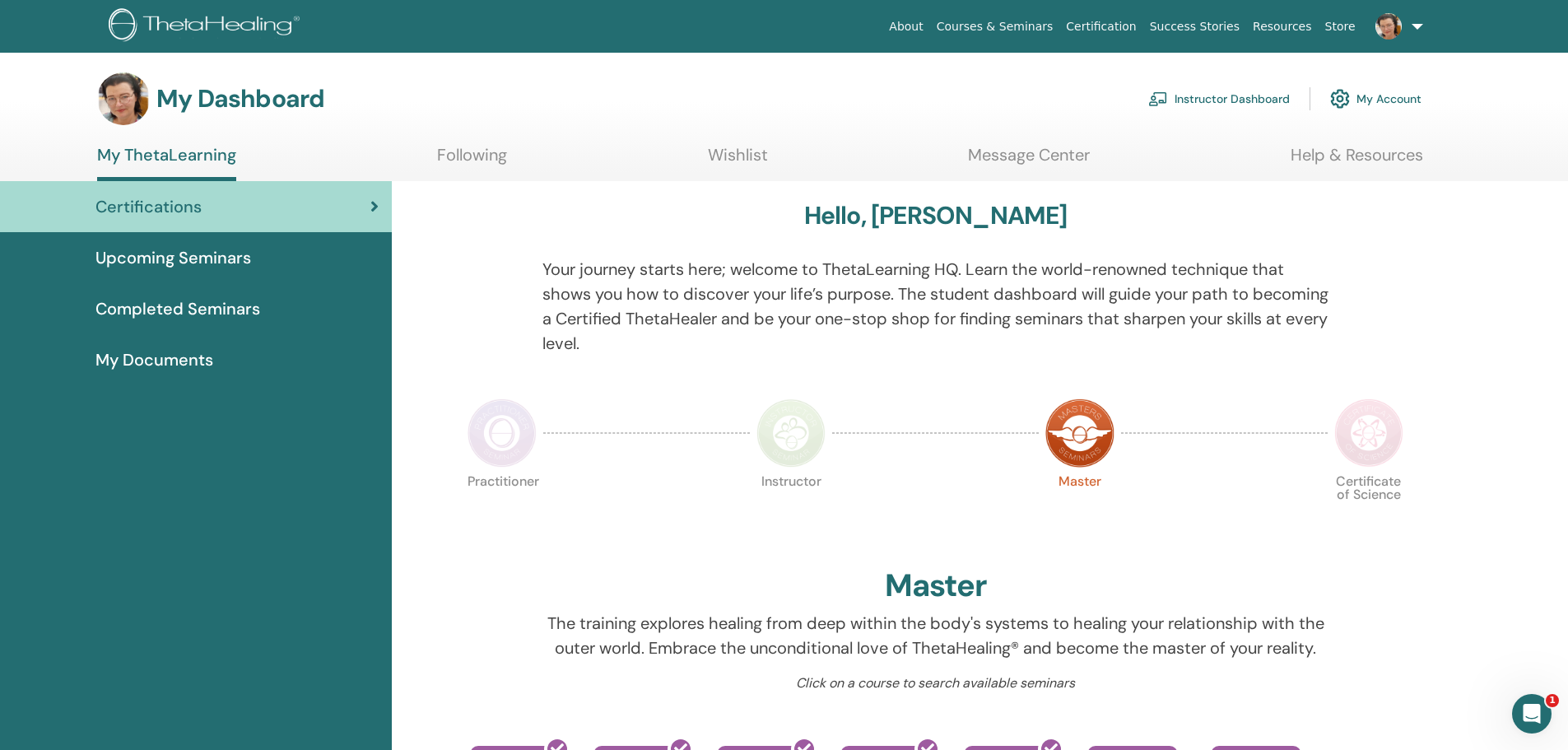
click at [1216, 99] on link "Instructor Dashboard" at bounding box center [1218, 99] width 142 height 36
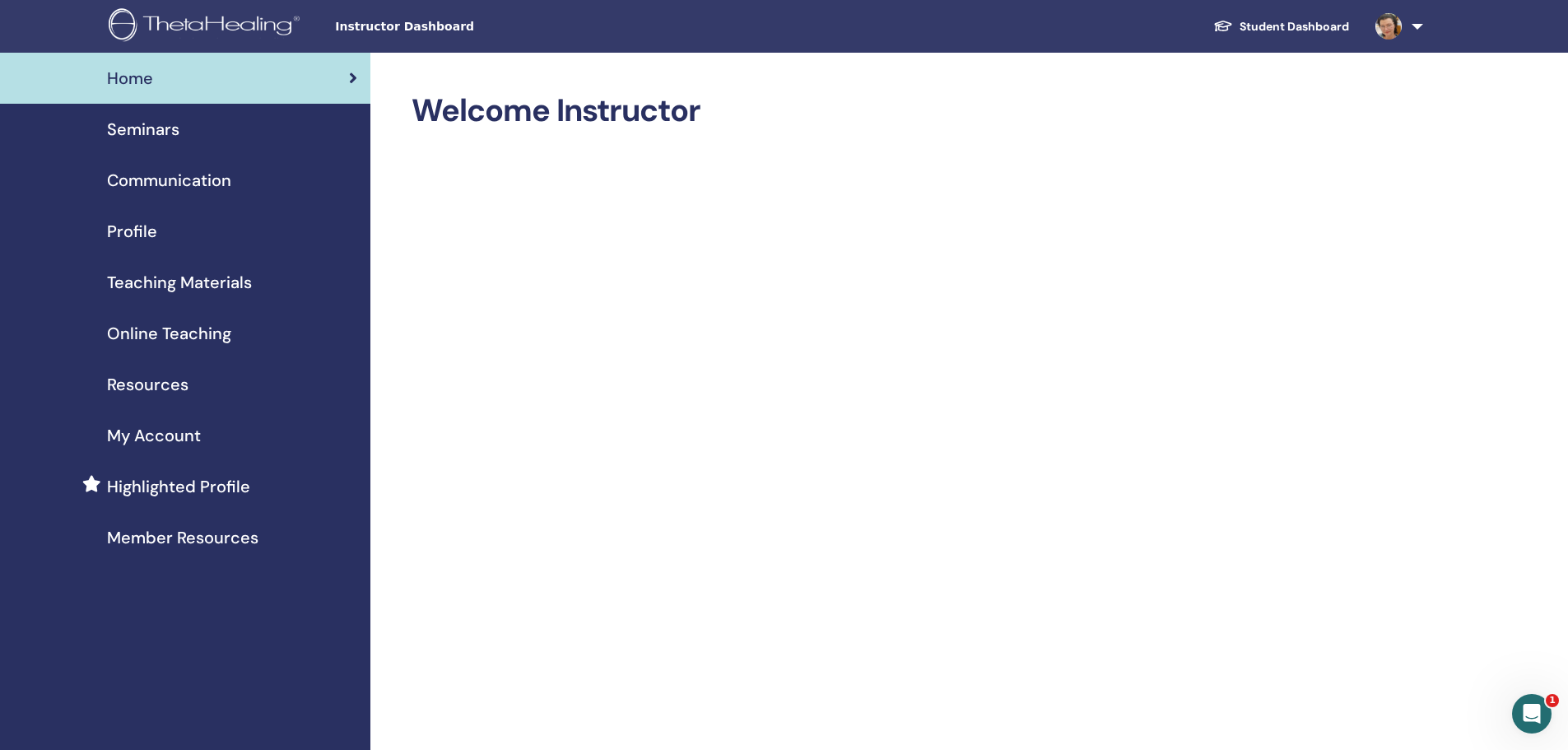
click at [155, 129] on span "Seminars" at bounding box center [144, 129] width 72 height 25
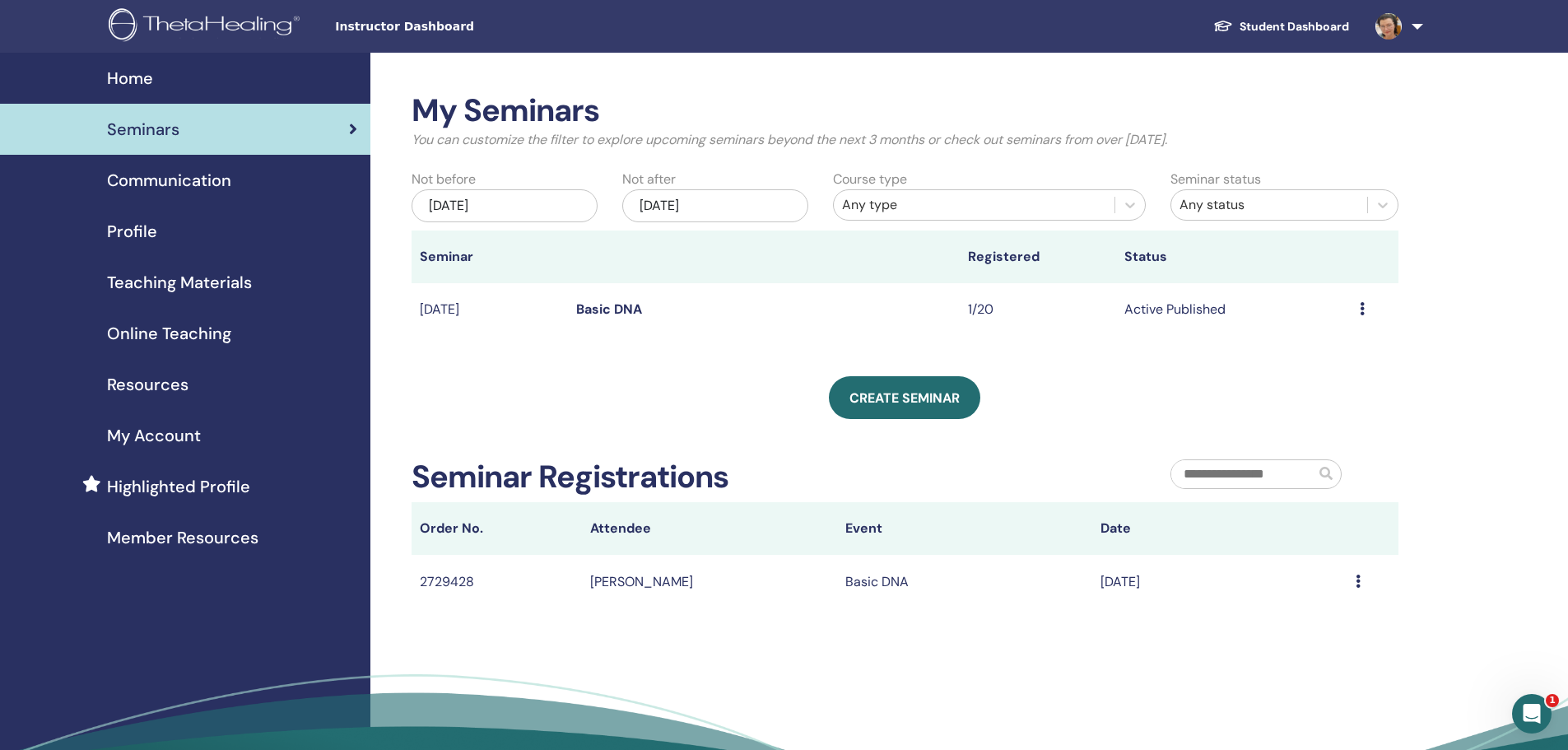
click at [607, 307] on link "Basic DNA" at bounding box center [609, 309] width 66 height 18
click at [631, 306] on link "Basic DNA" at bounding box center [609, 309] width 66 height 18
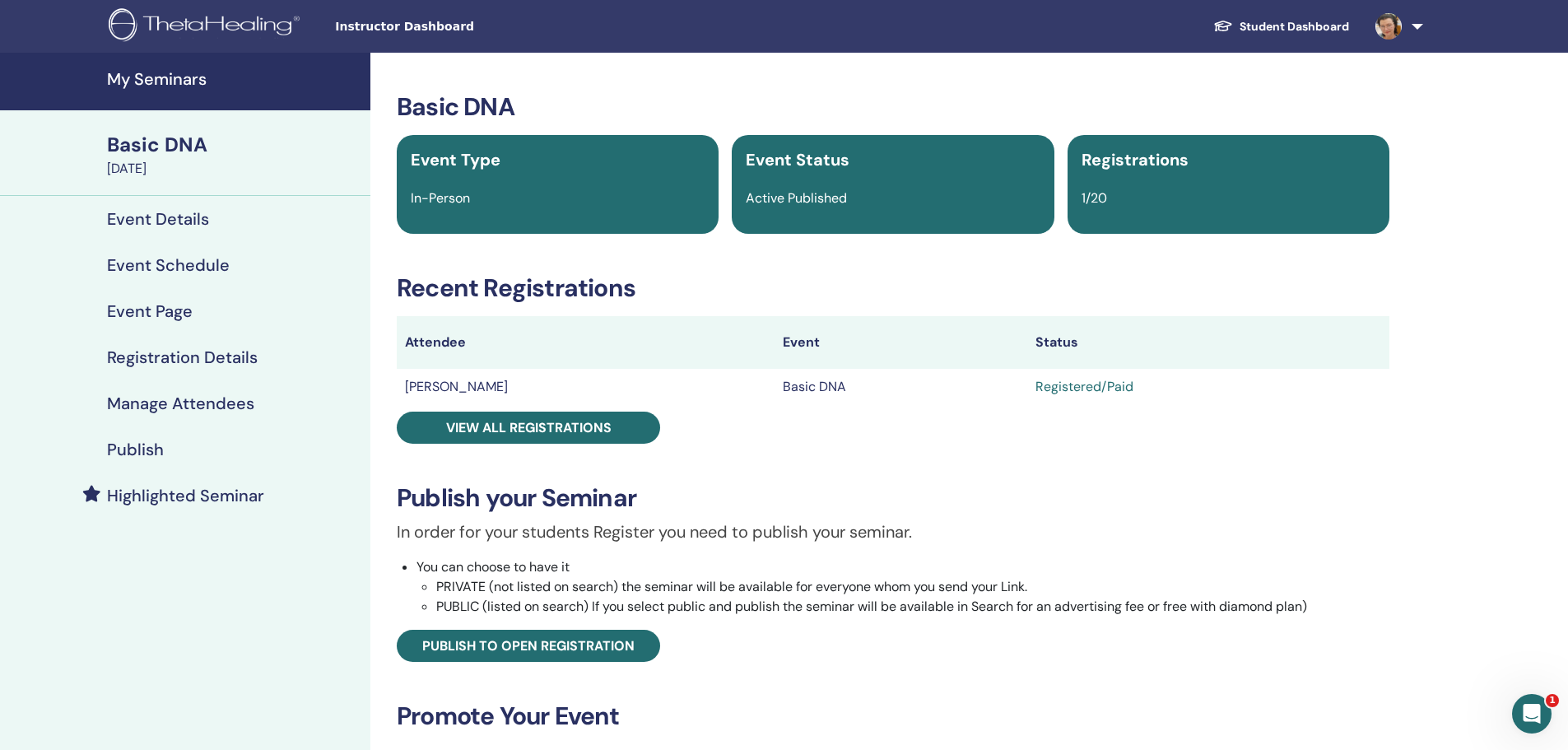
click at [233, 402] on h4 "Manage Attendees" at bounding box center [180, 403] width 147 height 19
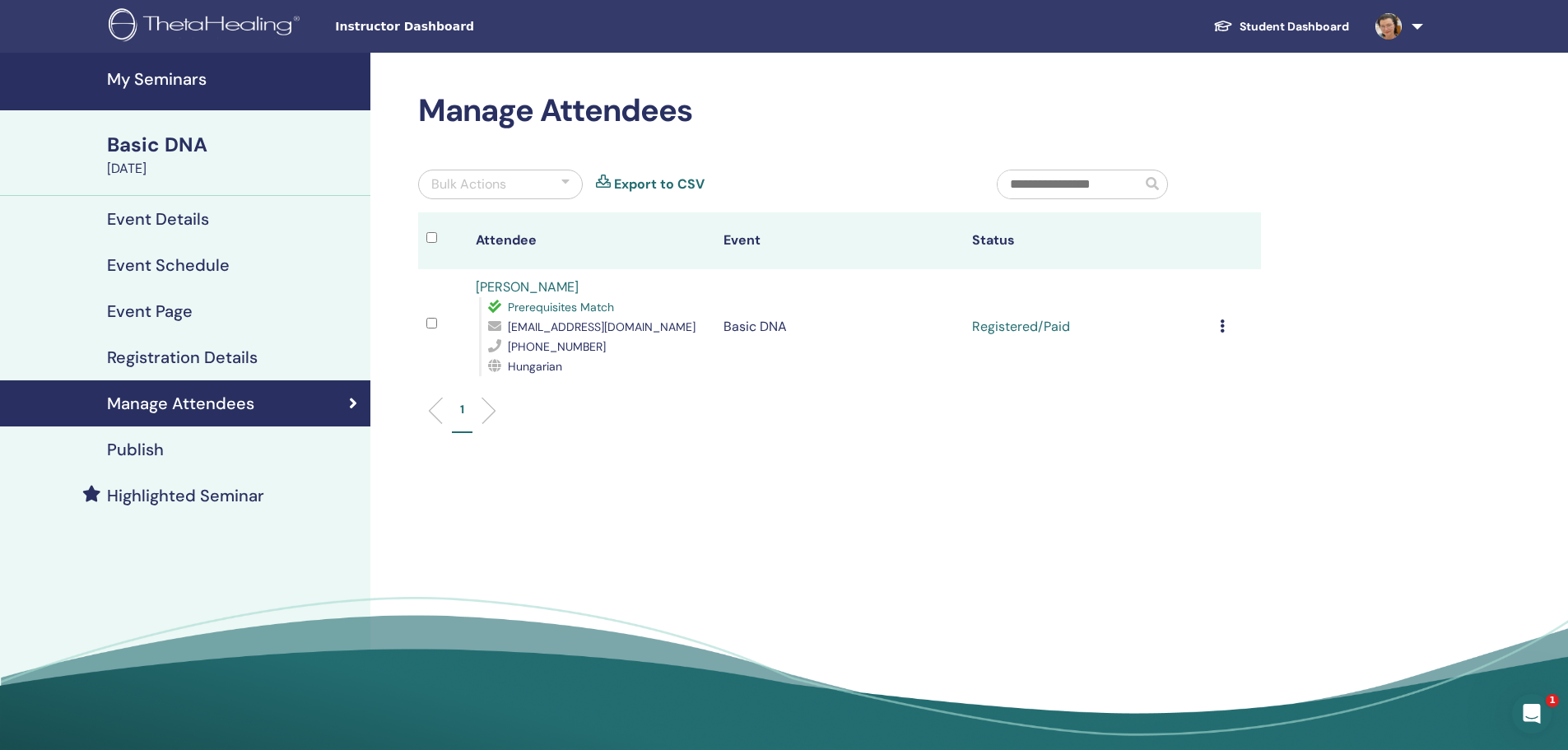
click at [1222, 322] on icon at bounding box center [1223, 326] width 5 height 13
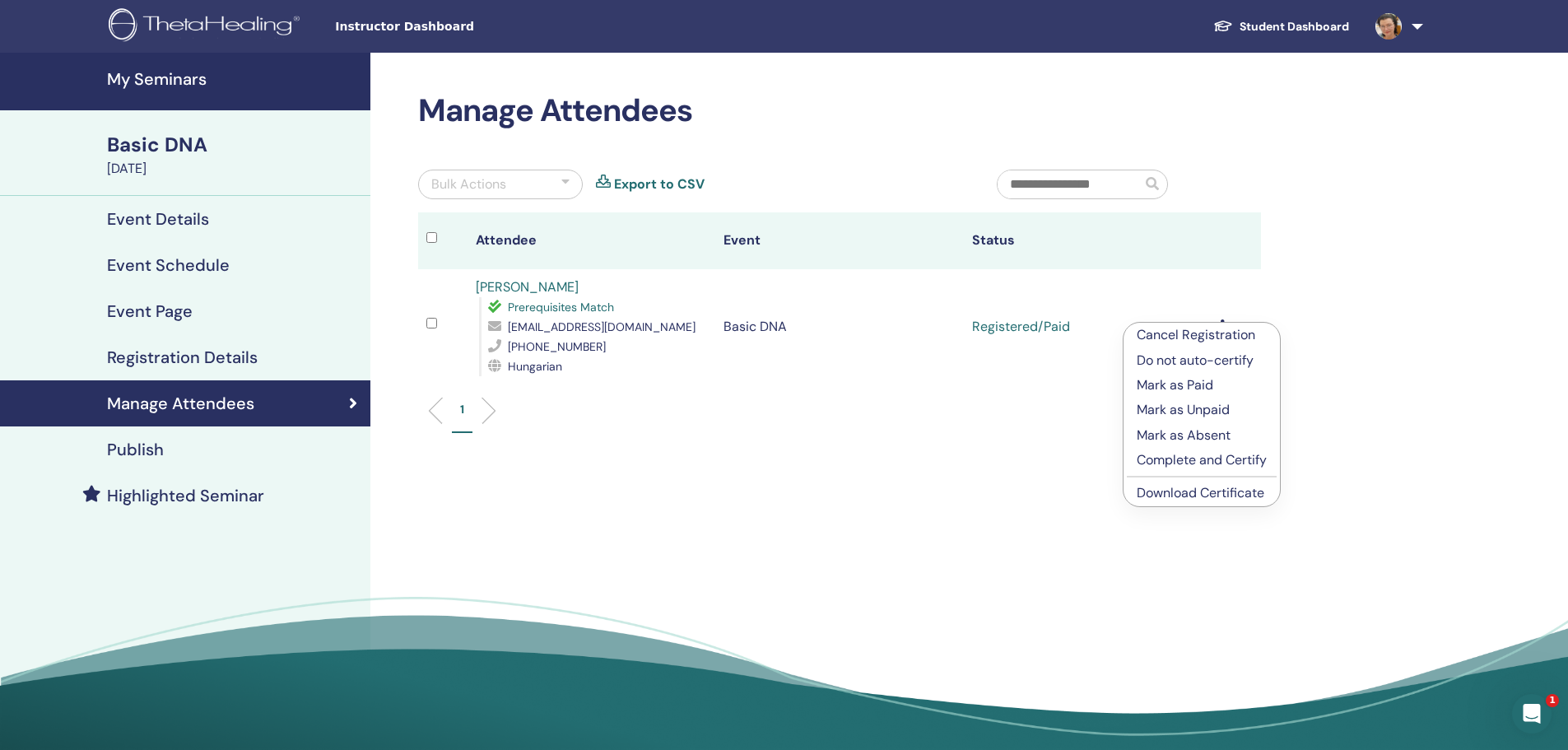
click at [1166, 460] on p "Complete and Certify" at bounding box center [1202, 460] width 130 height 19
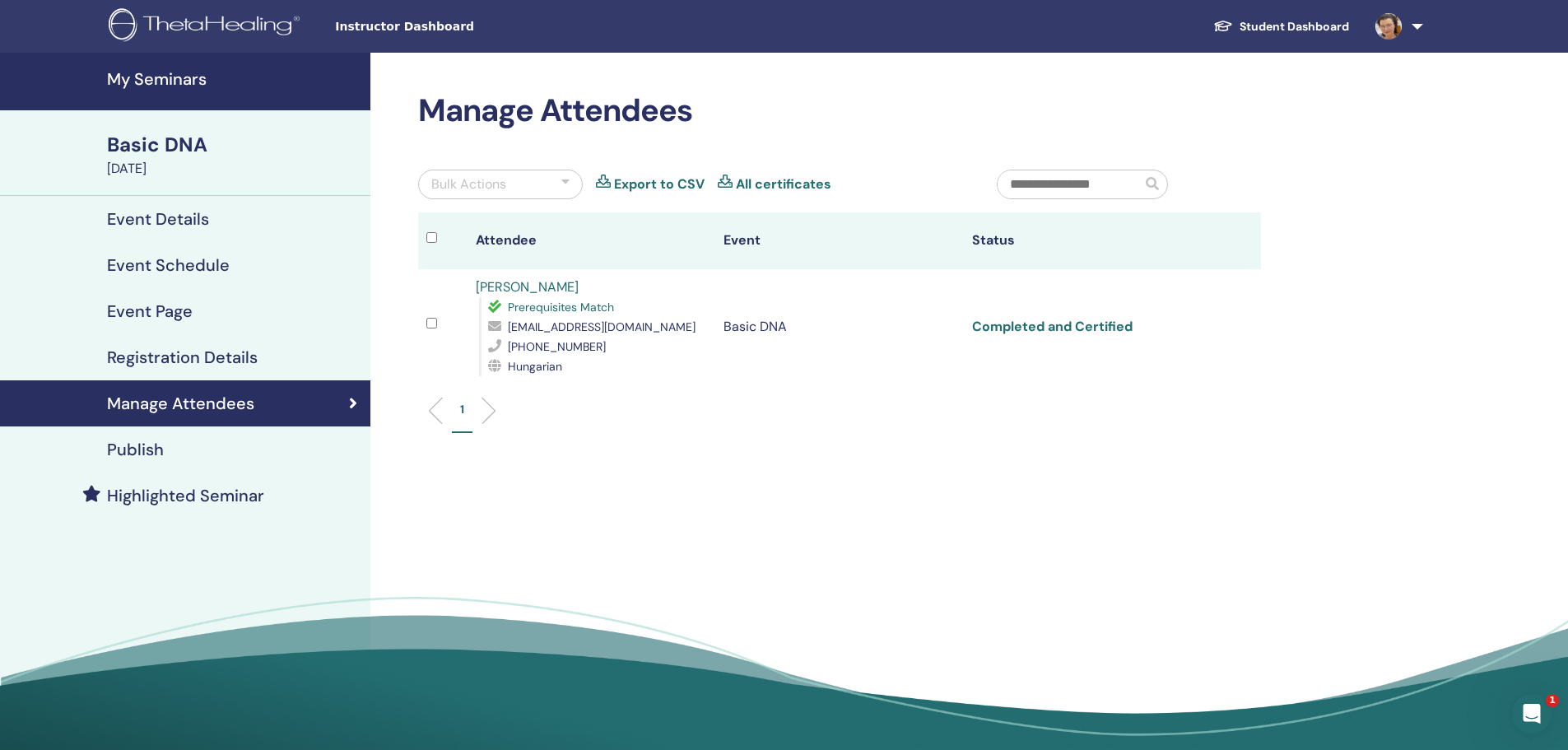
click at [1061, 326] on link "Completed and Certified" at bounding box center [1052, 327] width 160 height 18
